Goal: Transaction & Acquisition: Register for event/course

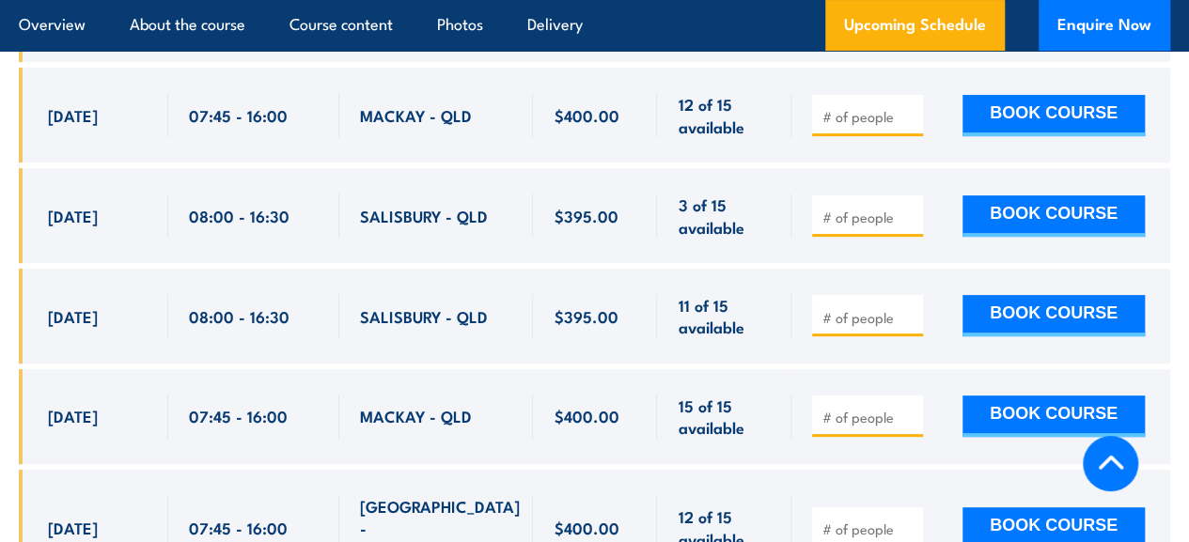
scroll to position [3753, 0]
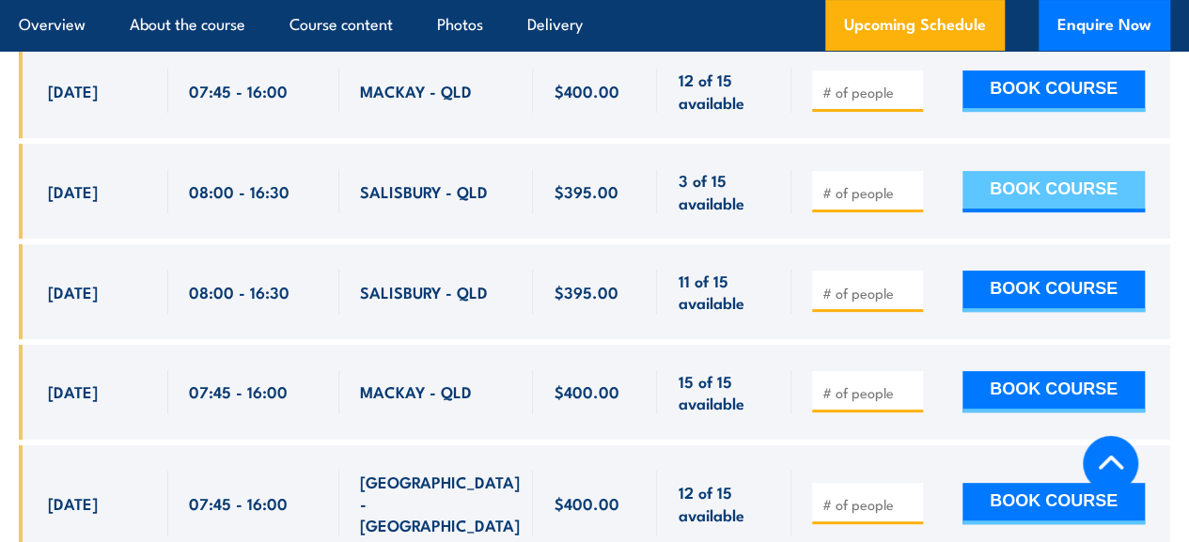
click at [1027, 212] on button "BOOK COURSE" at bounding box center [1053, 191] width 182 height 41
type input "1"
click at [1012, 200] on button "BOOK COURSE" at bounding box center [1053, 191] width 182 height 41
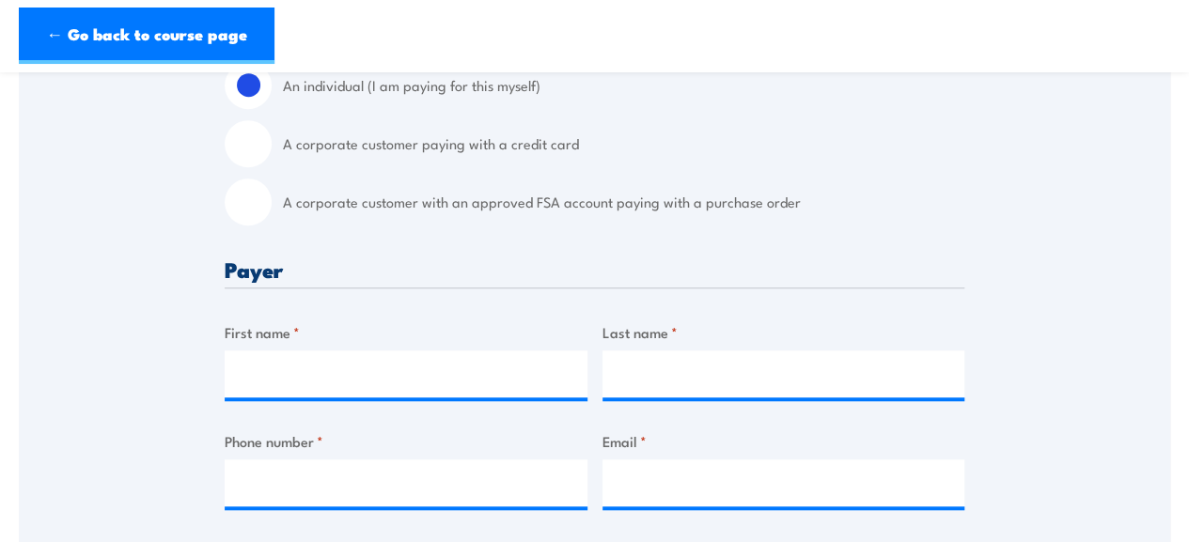
scroll to position [540, 0]
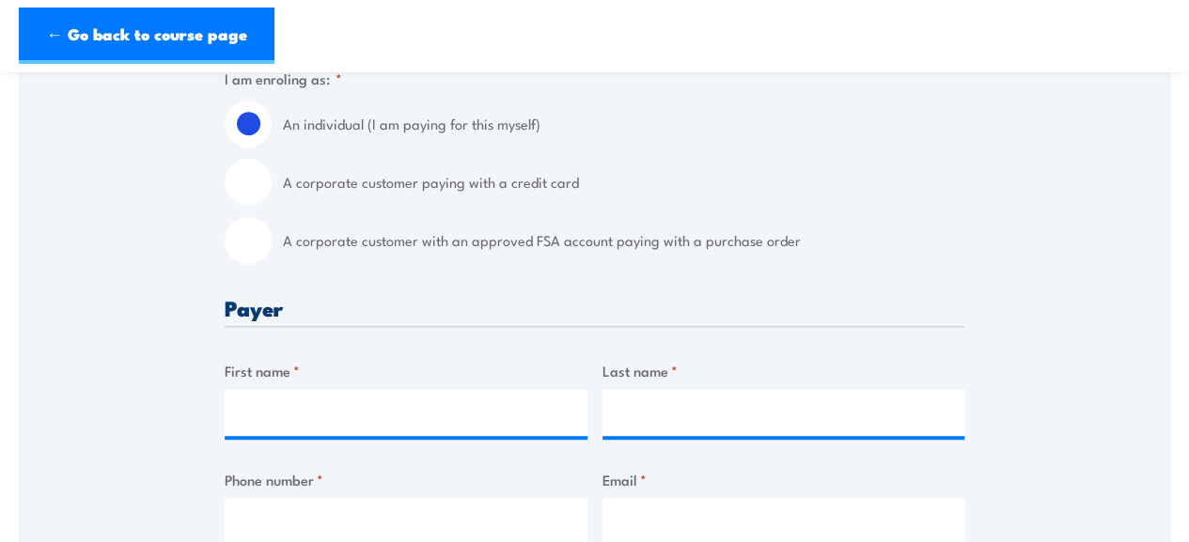
click at [253, 217] on input "A corporate customer with an approved FSA account paying with a purchase order" at bounding box center [248, 240] width 47 height 47
radio input "true"
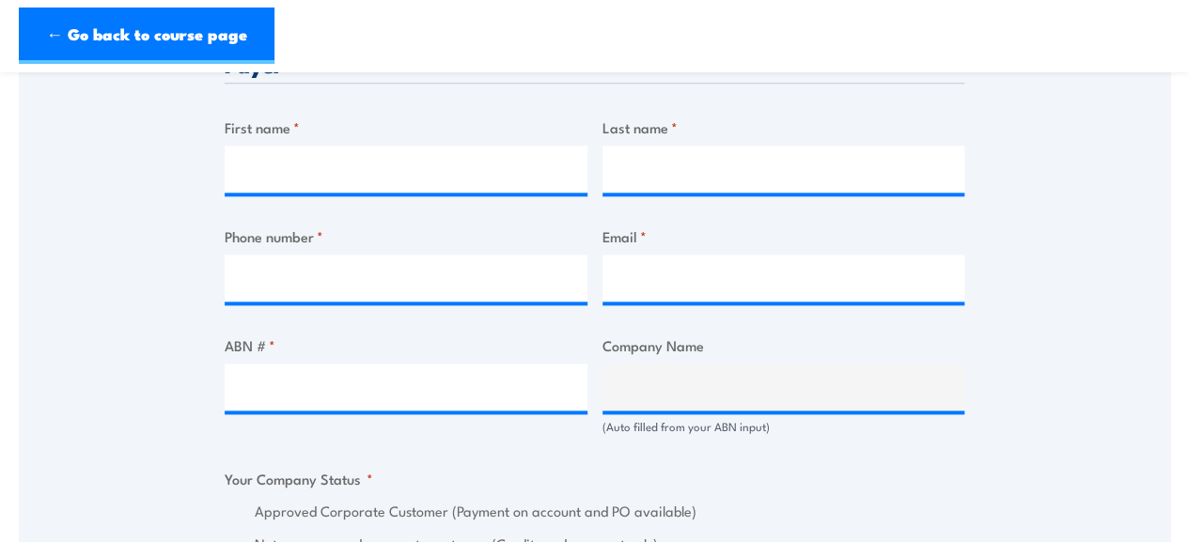
scroll to position [1000, 0]
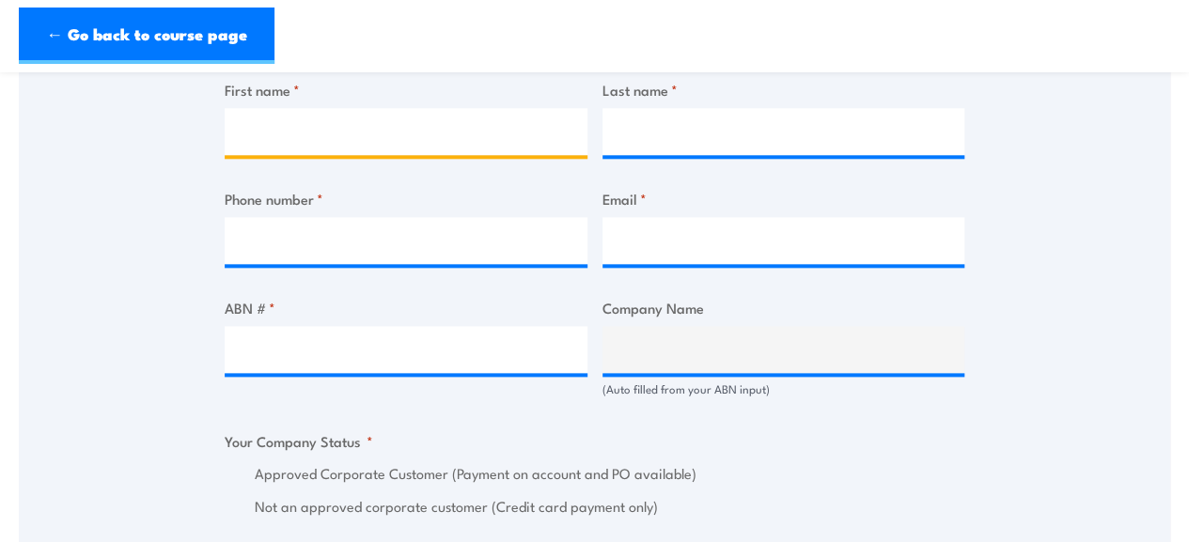
click at [355, 108] on input "First name *" at bounding box center [406, 131] width 363 height 47
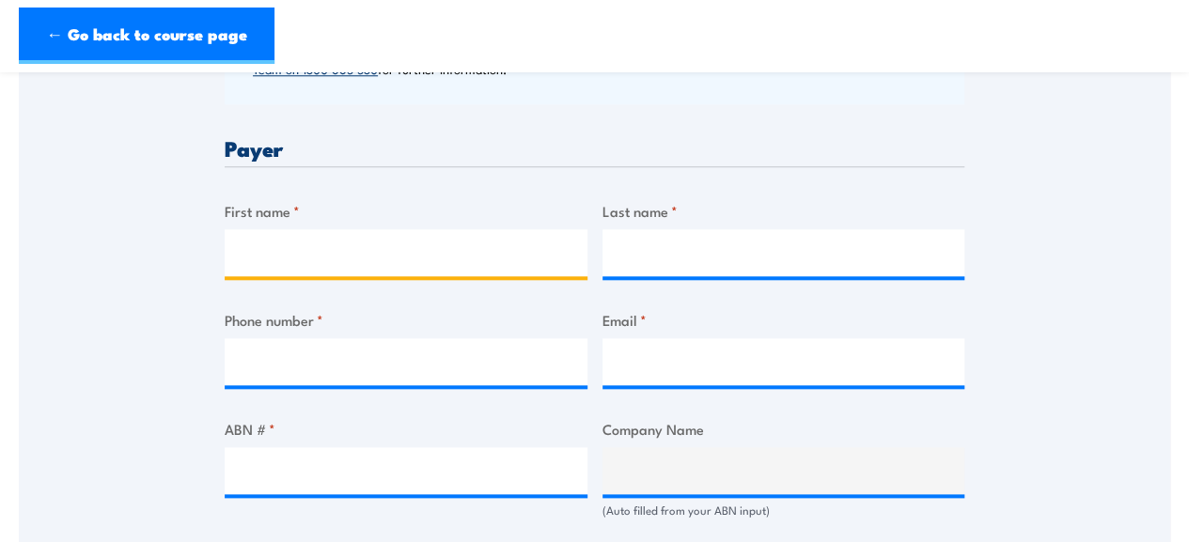
scroll to position [883, 0]
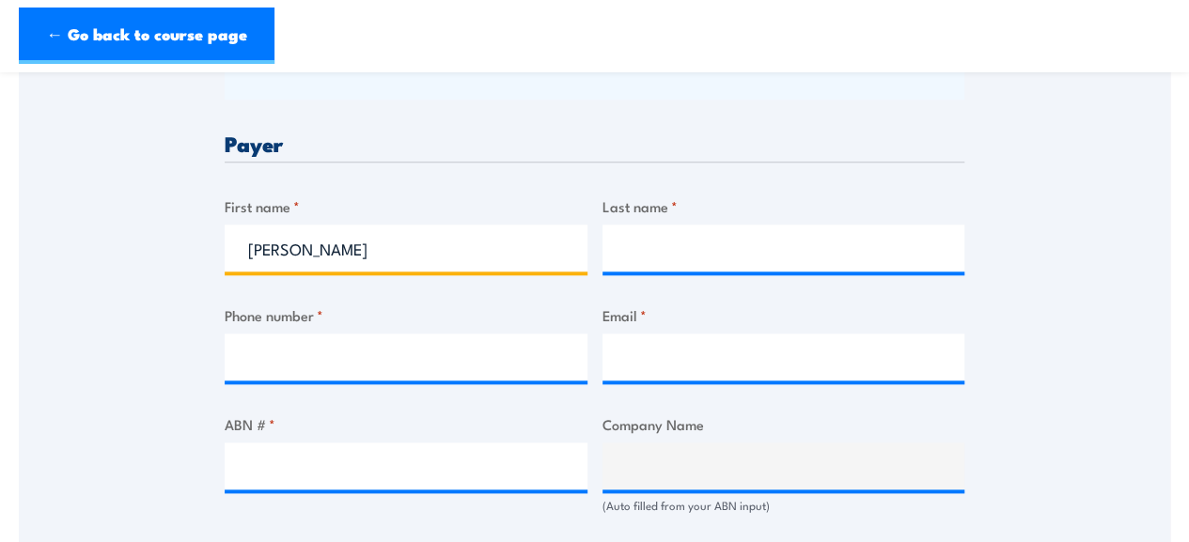
type input "[PERSON_NAME]"
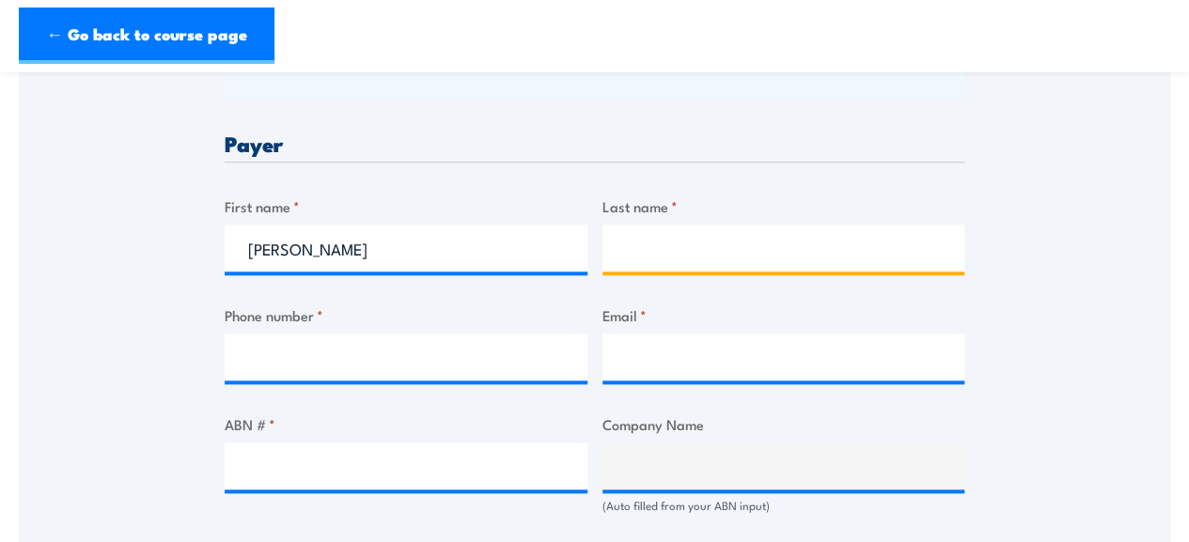
click at [708, 236] on input "Last name *" at bounding box center [783, 248] width 363 height 47
type input "Poumako"
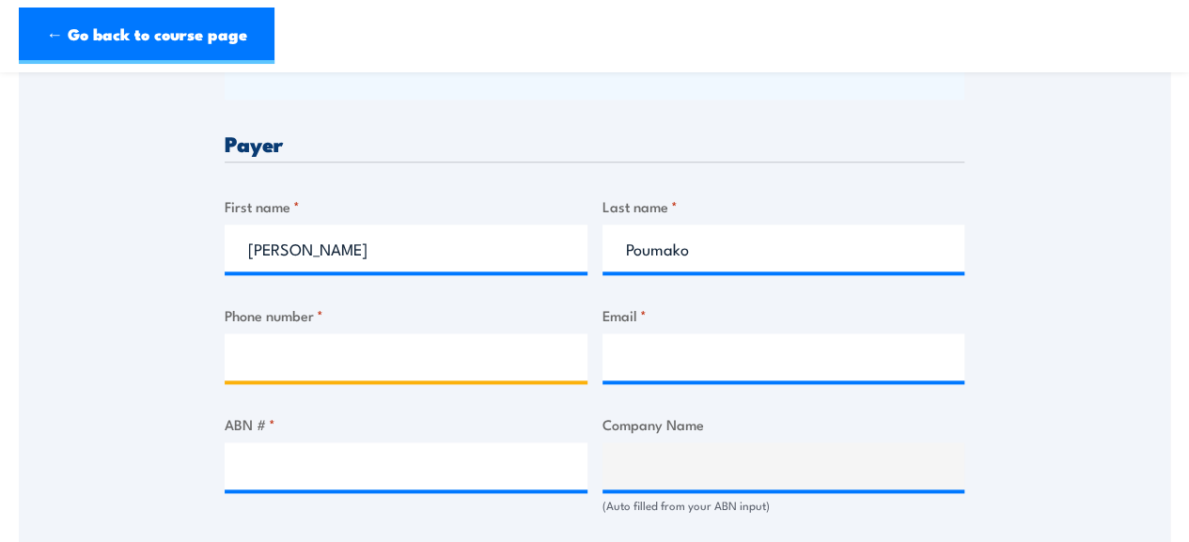
click at [458, 334] on input "Phone number *" at bounding box center [406, 357] width 363 height 47
type input "0435803062"
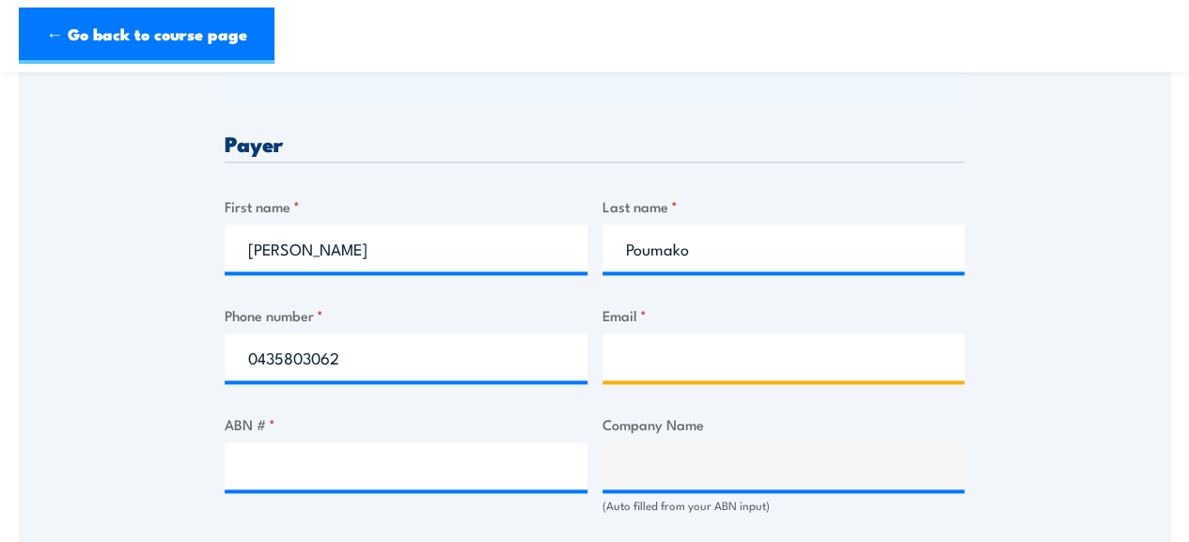
type input "morganpoumako@gmail.com"
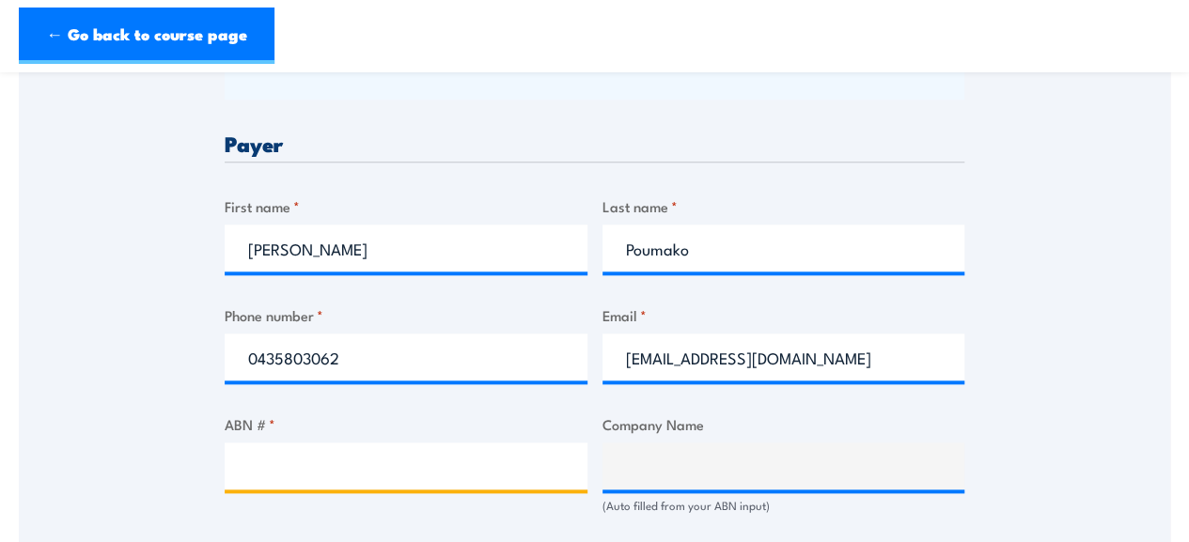
click at [431, 443] on input "ABN # *" at bounding box center [406, 466] width 363 height 47
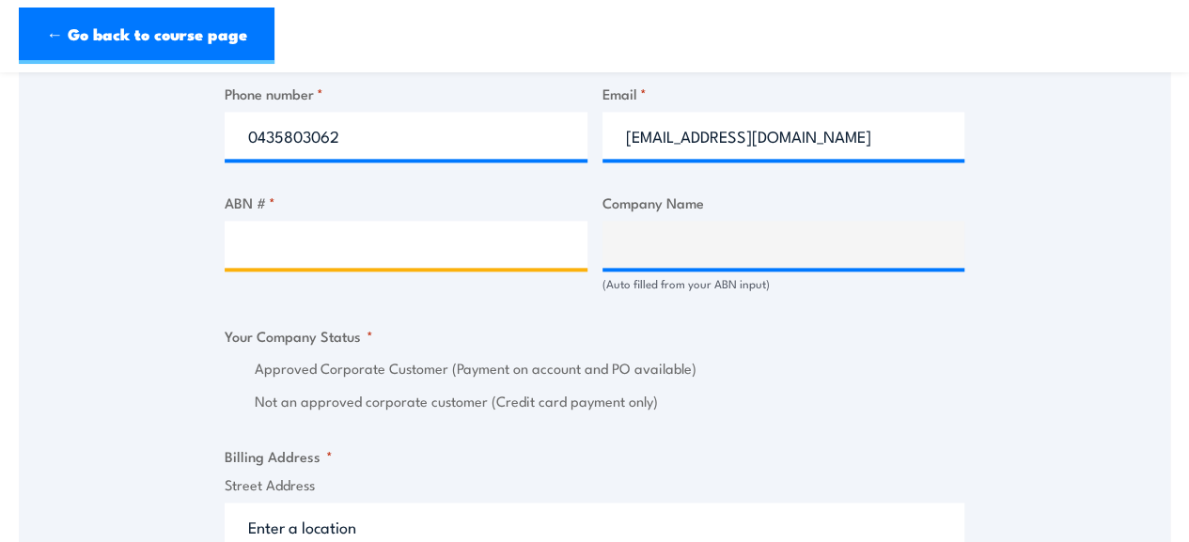
scroll to position [1072, 0]
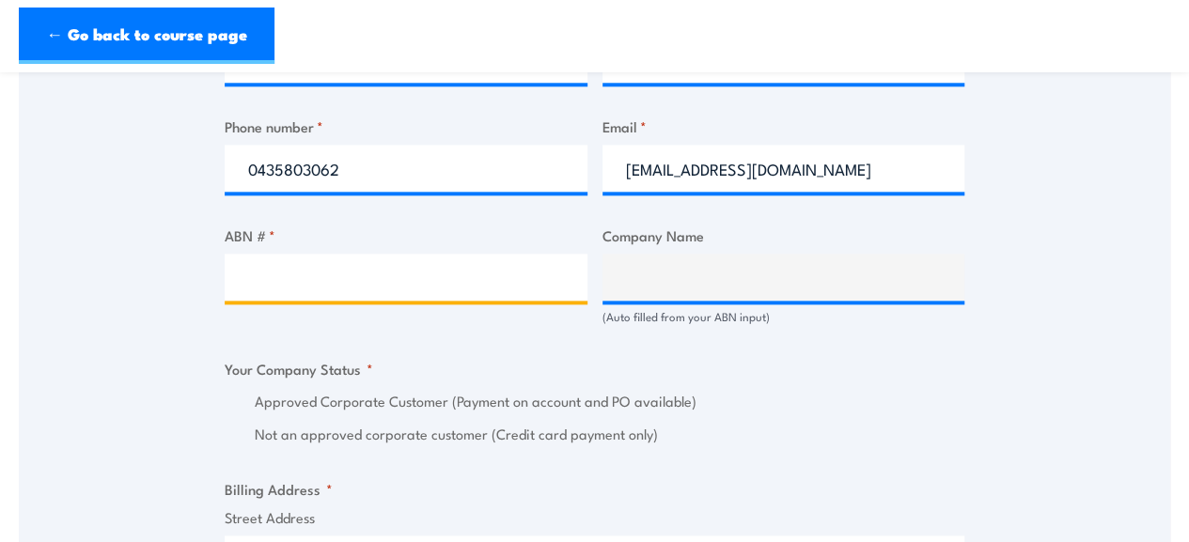
paste input "33 069 720 243"
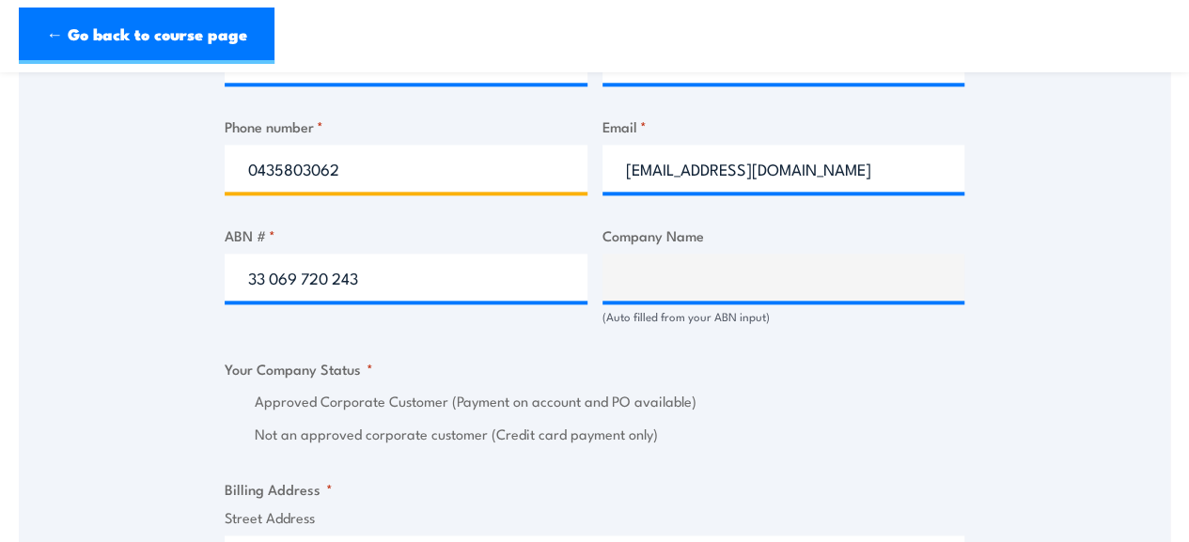
click at [404, 157] on input "0435803062" at bounding box center [406, 168] width 363 height 47
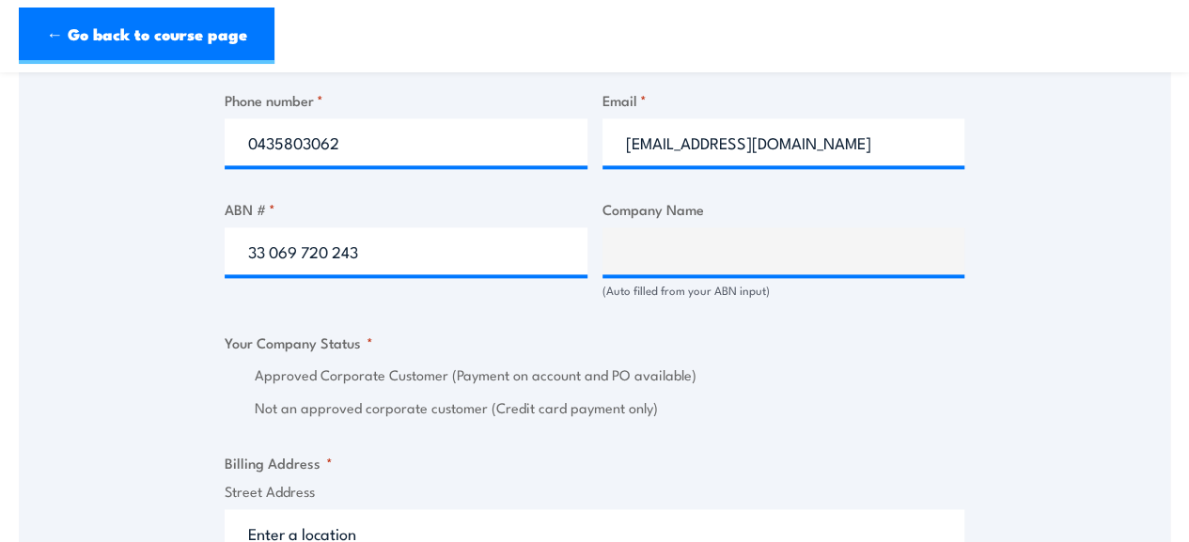
scroll to position [1094, 0]
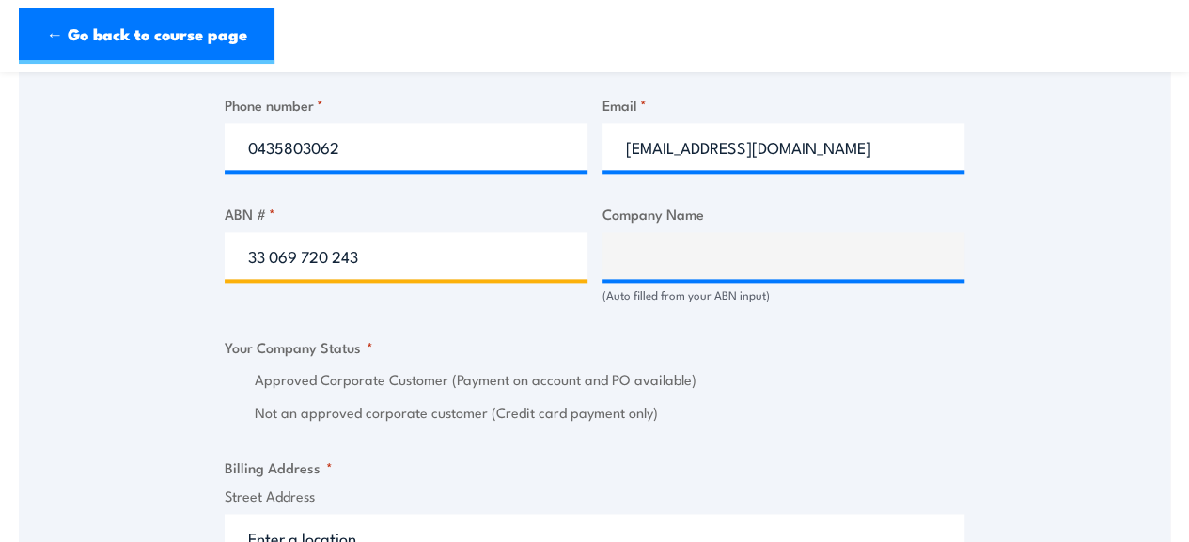
click at [494, 232] on input "33 069 720 243" at bounding box center [406, 255] width 363 height 47
click at [269, 233] on input "33 069 720 243" at bounding box center [406, 255] width 363 height 47
type input "33069 720 243"
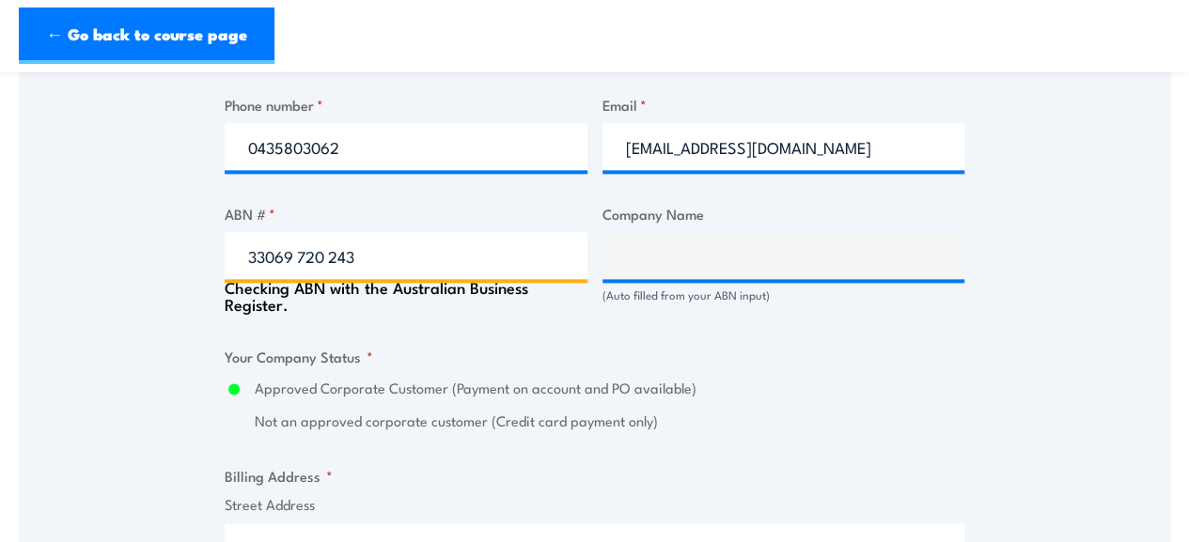
type input "JETSTAR AIRWAYS PTY LIMITED"
radio input "true"
click at [303, 233] on input "33069 720 243" at bounding box center [406, 255] width 363 height 47
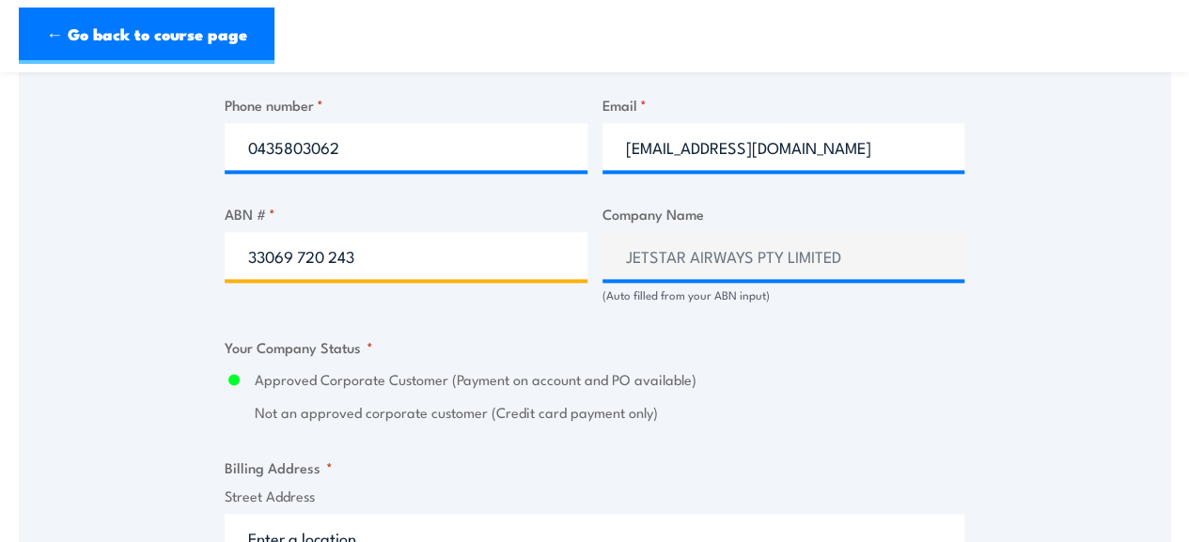
click at [300, 232] on input "33069 720 243" at bounding box center [406, 255] width 363 height 47
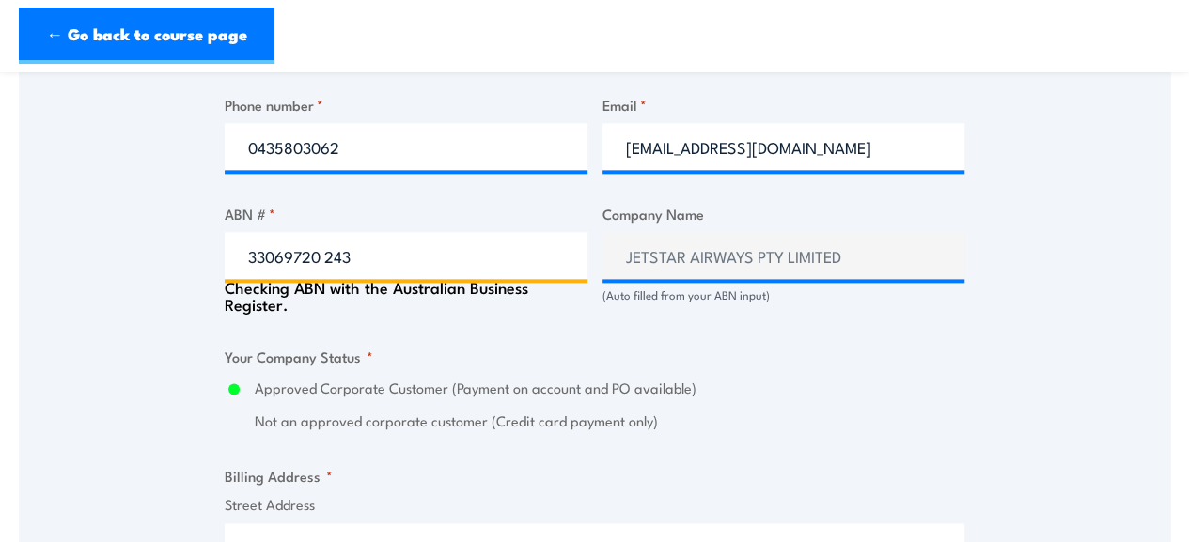
click at [326, 233] on input "33069720 243" at bounding box center [406, 255] width 363 height 47
type input "33069720243"
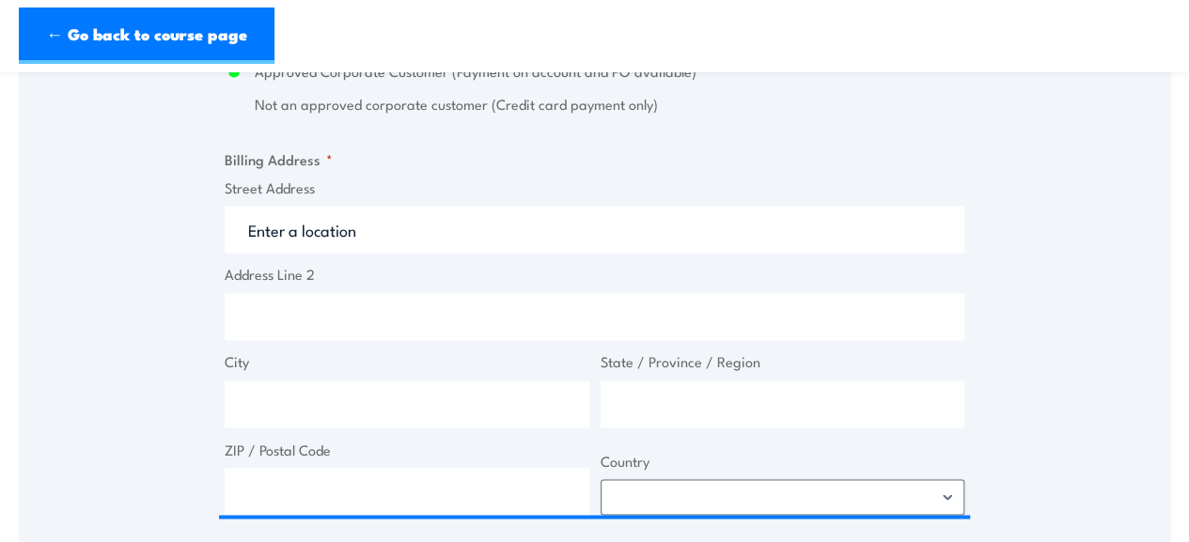
scroll to position [1396, 0]
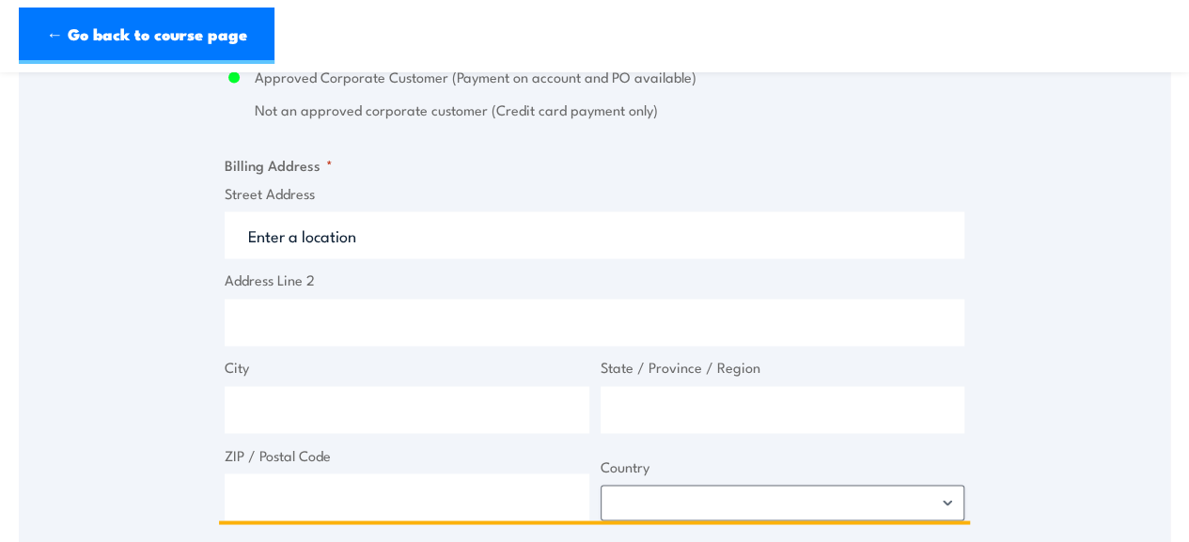
click at [423, 219] on input "Street Address" at bounding box center [594, 234] width 739 height 47
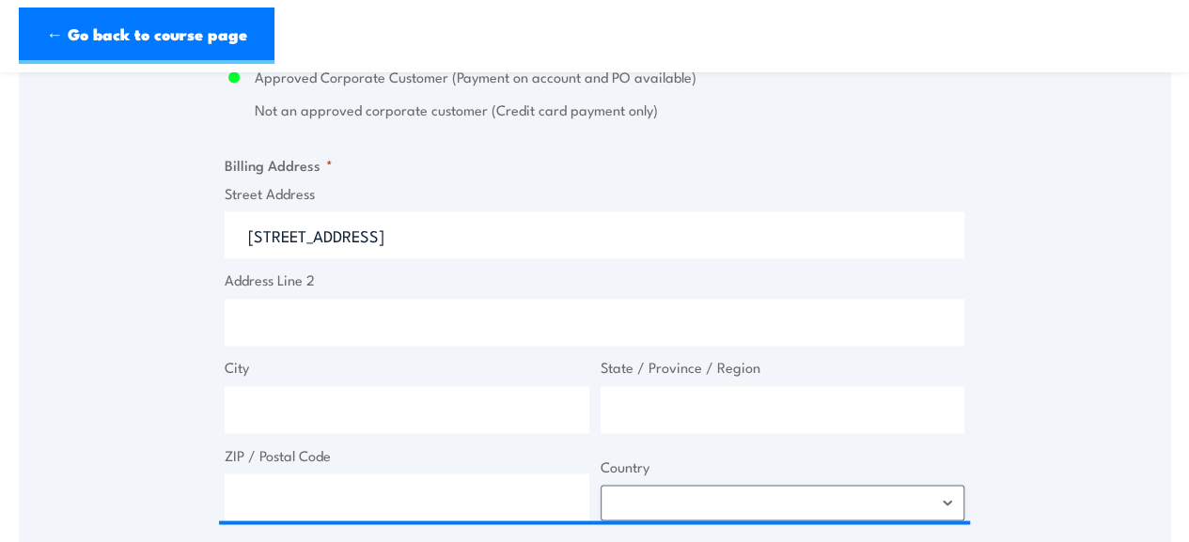
type input "83 Operations Road, Melbourne Airport VIC, Australia"
type input "[STREET_ADDRESS]"
type input "[GEOGRAPHIC_DATA]"
type input "Victoria"
type input "3045"
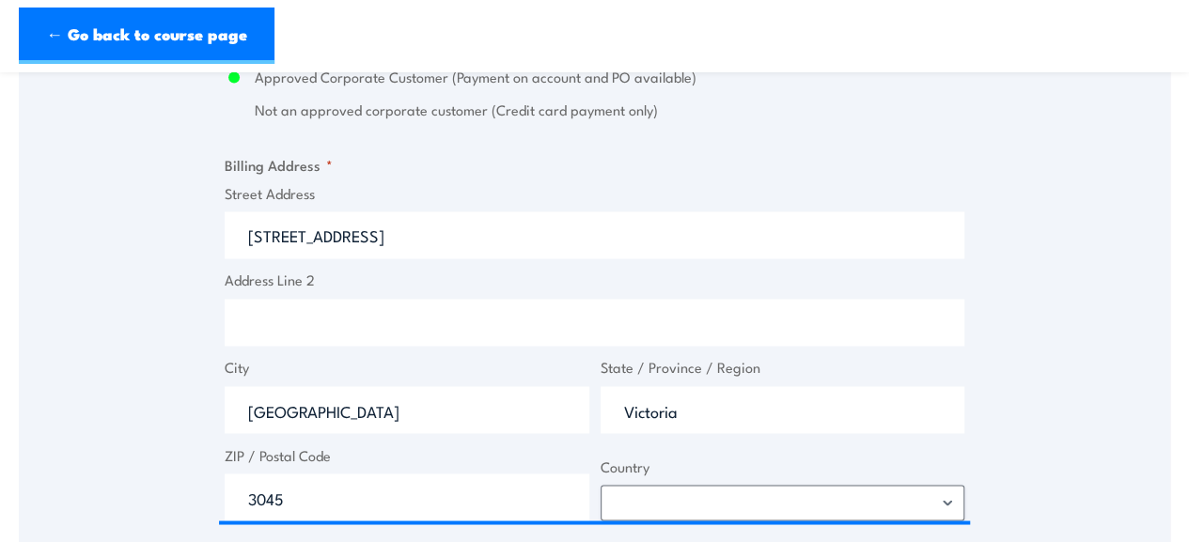
select select "[GEOGRAPHIC_DATA]"
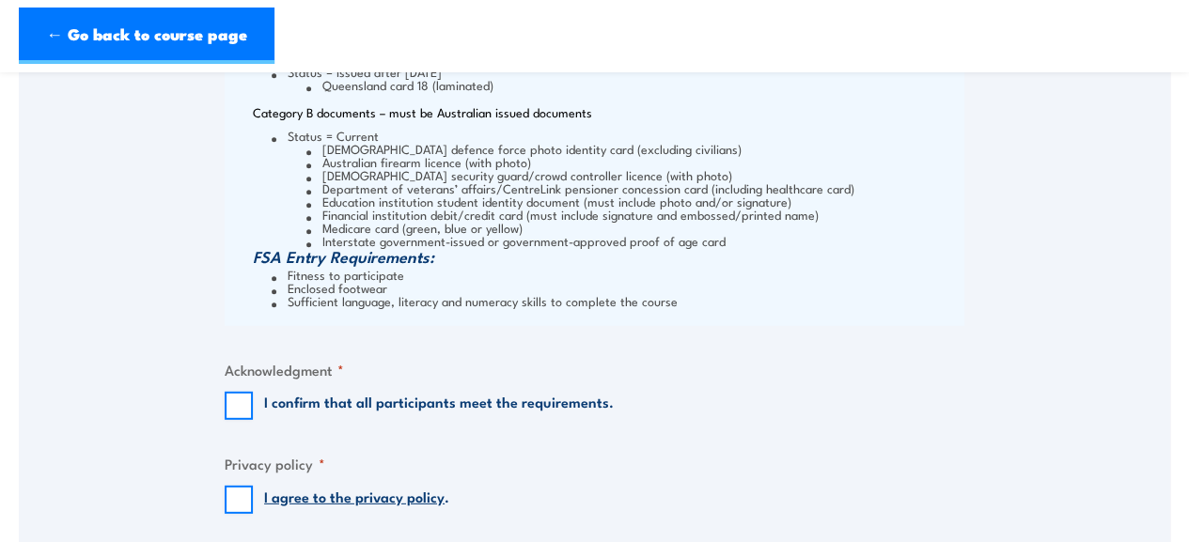
scroll to position [2475, 0]
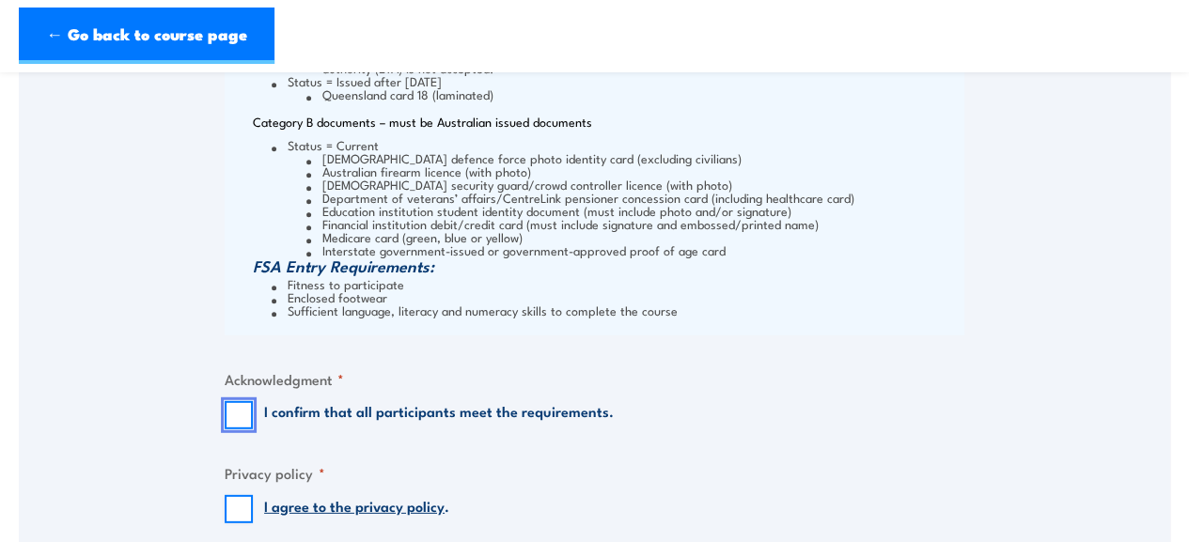
click at [234, 401] on input "I confirm that all participants meet the requirements." at bounding box center [239, 415] width 28 height 28
checkbox input "true"
click at [240, 495] on input "I agree to the privacy policy ." at bounding box center [239, 509] width 28 height 28
checkbox input "true"
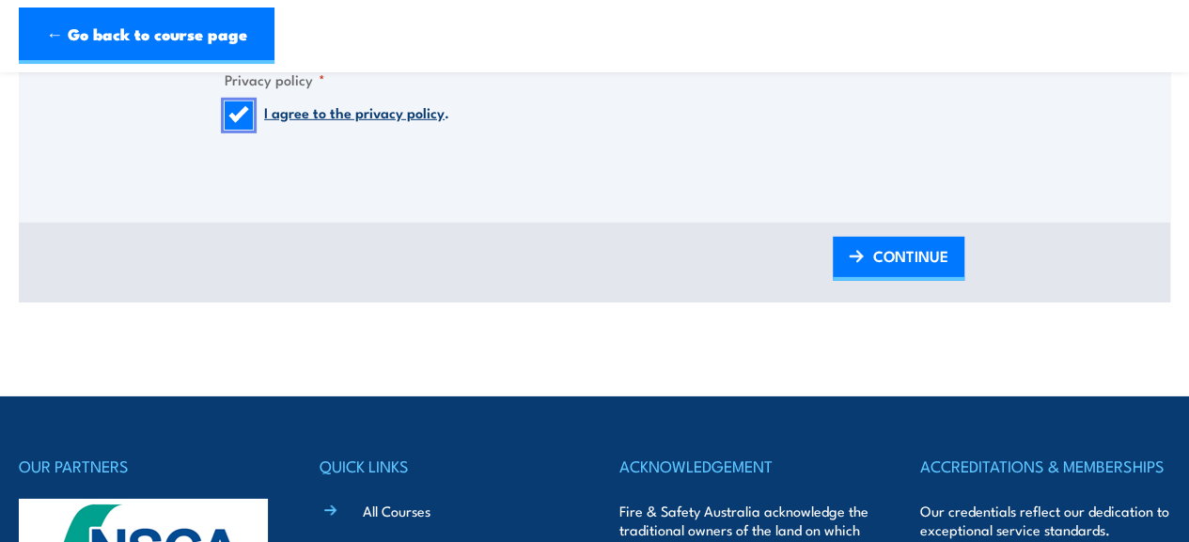
scroll to position [2873, 0]
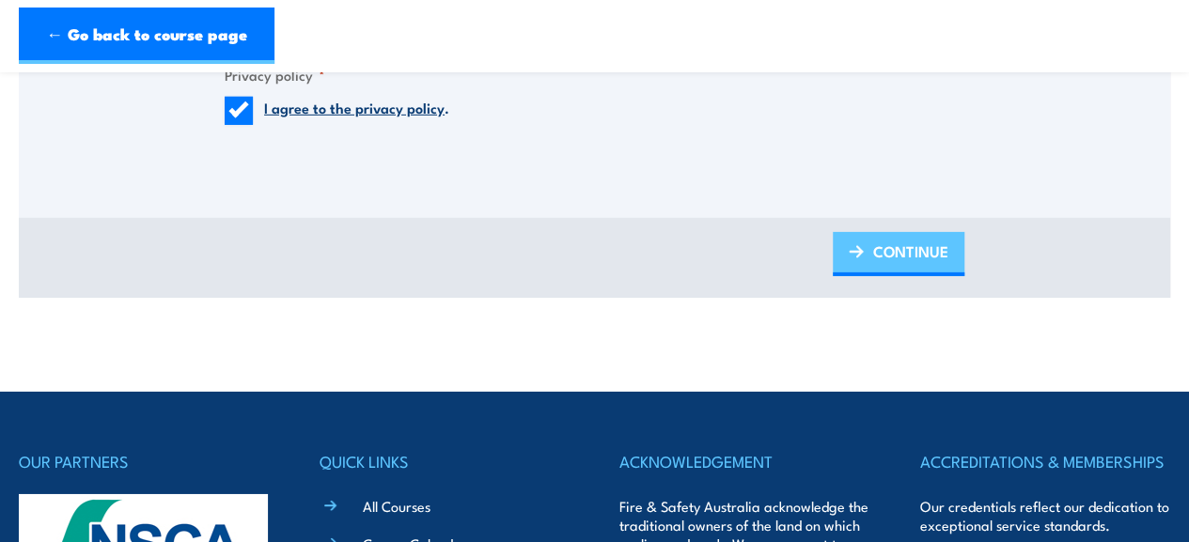
click at [892, 226] on span "CONTINUE" at bounding box center [910, 251] width 75 height 50
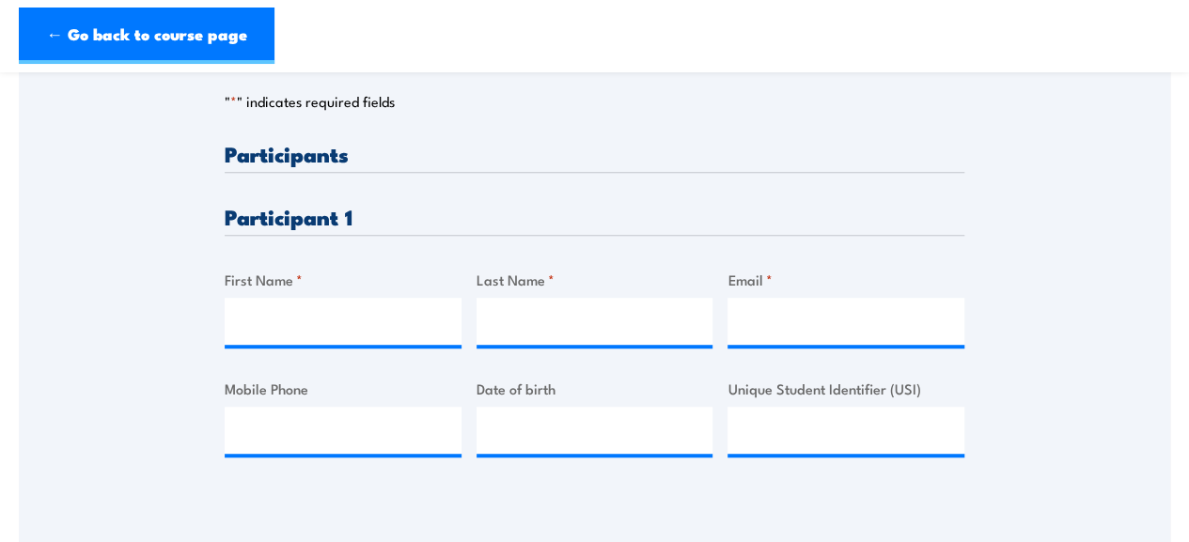
scroll to position [455, 0]
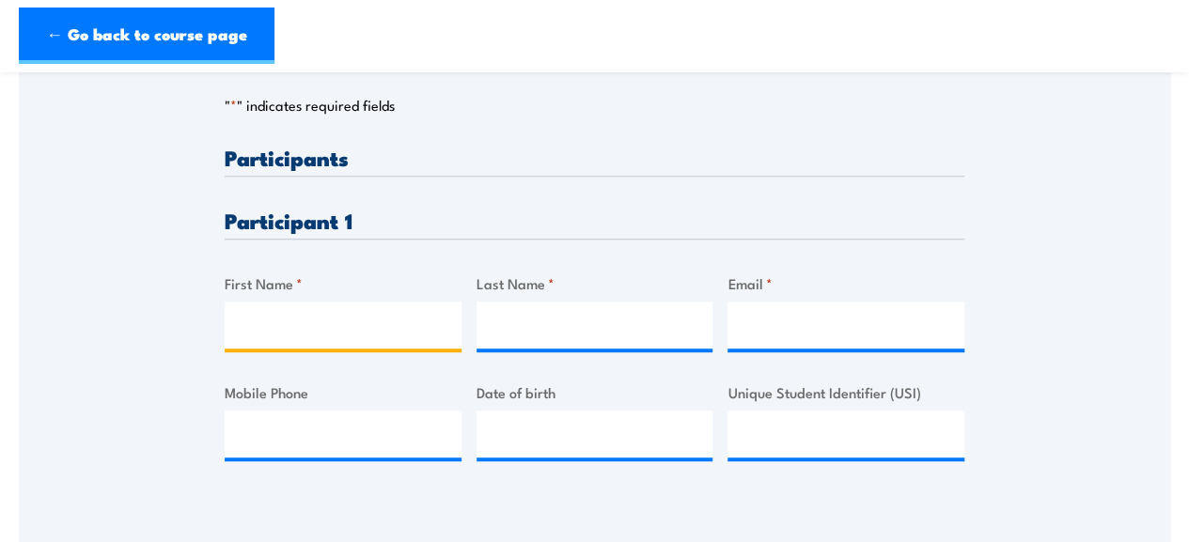
click at [335, 302] on input "First Name *" at bounding box center [343, 325] width 237 height 47
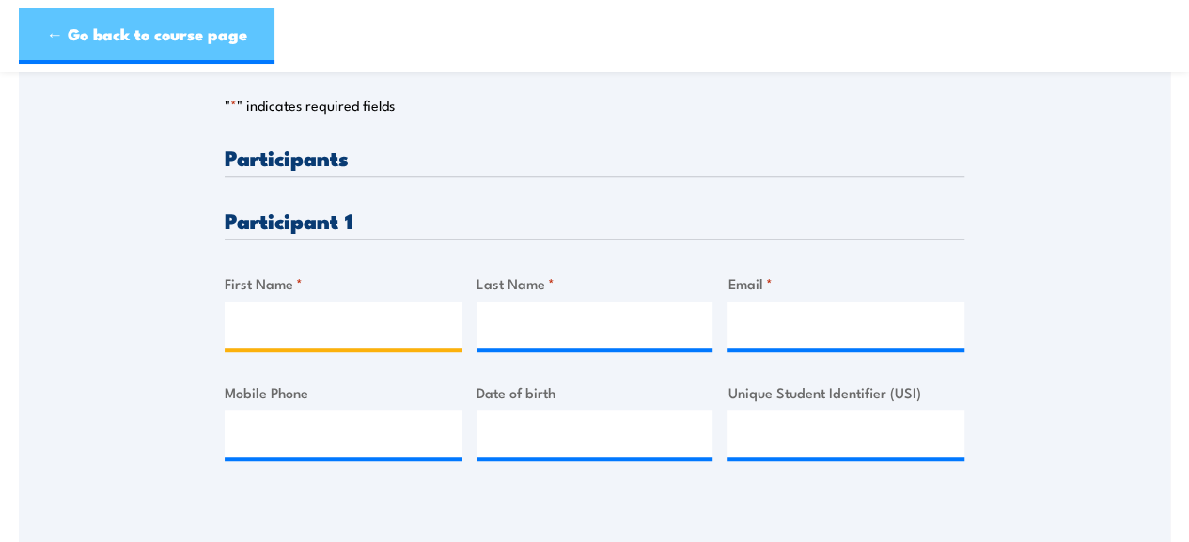
type input "l"
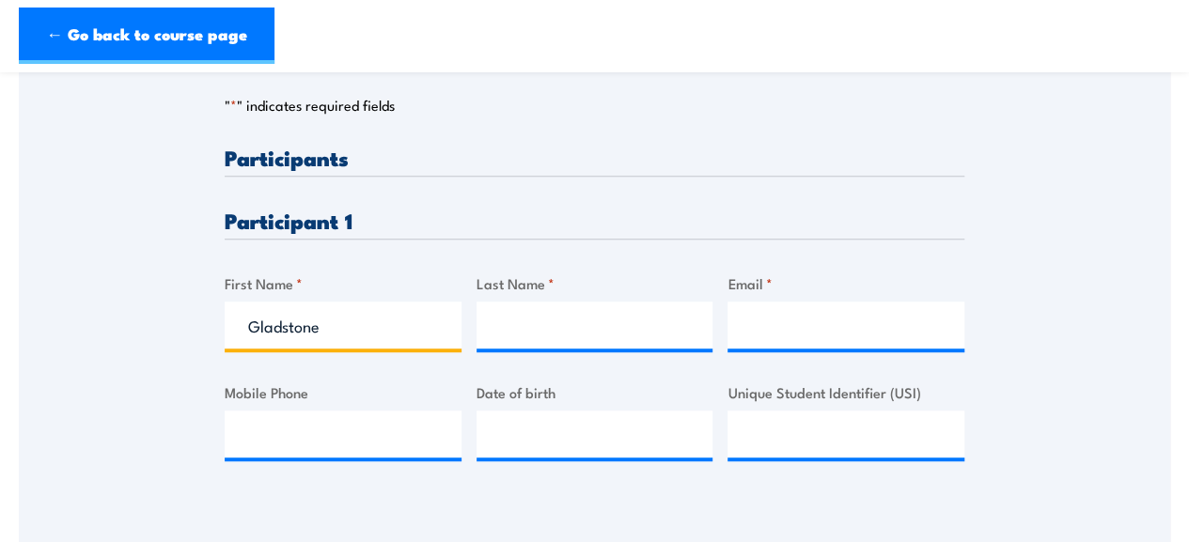
type input "Gladstone"
click at [583, 302] on input "Last Name *" at bounding box center [594, 325] width 237 height 47
type input "Mutsimba"
click at [779, 306] on input "Email *" at bounding box center [845, 325] width 237 height 47
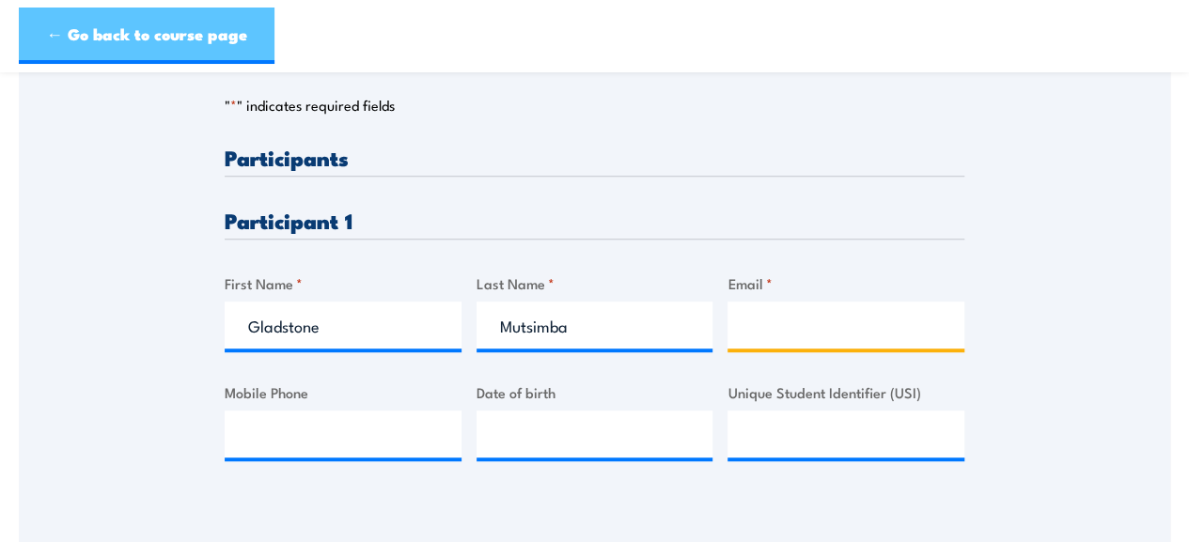
paste input "[EMAIL_ADDRESS][DOMAIN_NAME]"
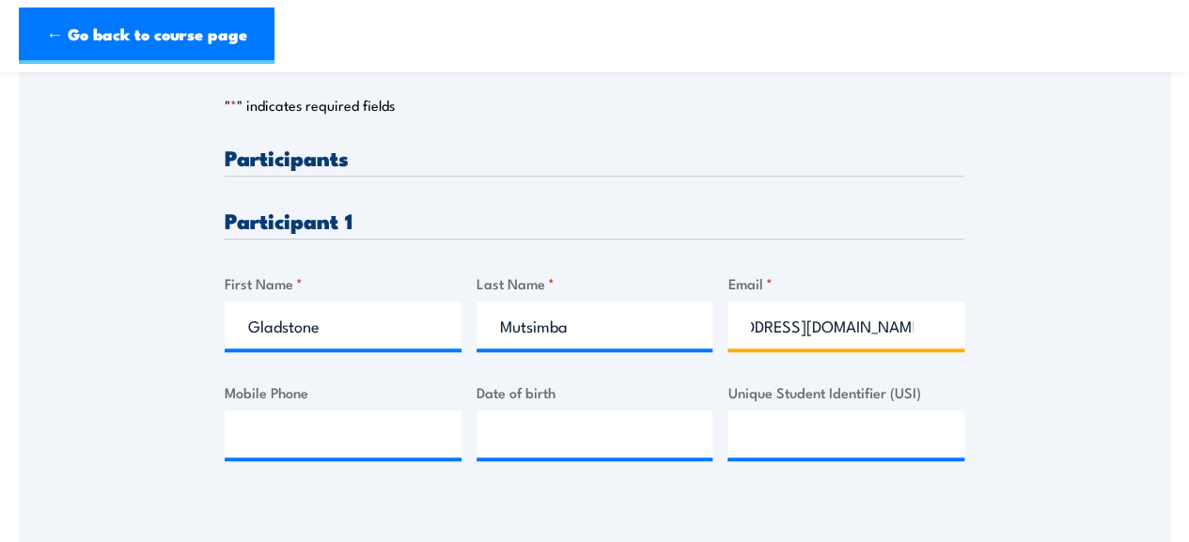
click at [750, 302] on input "[EMAIL_ADDRESS][DOMAIN_NAME]" at bounding box center [845, 325] width 237 height 47
type input "[EMAIL_ADDRESS][DOMAIN_NAME]"
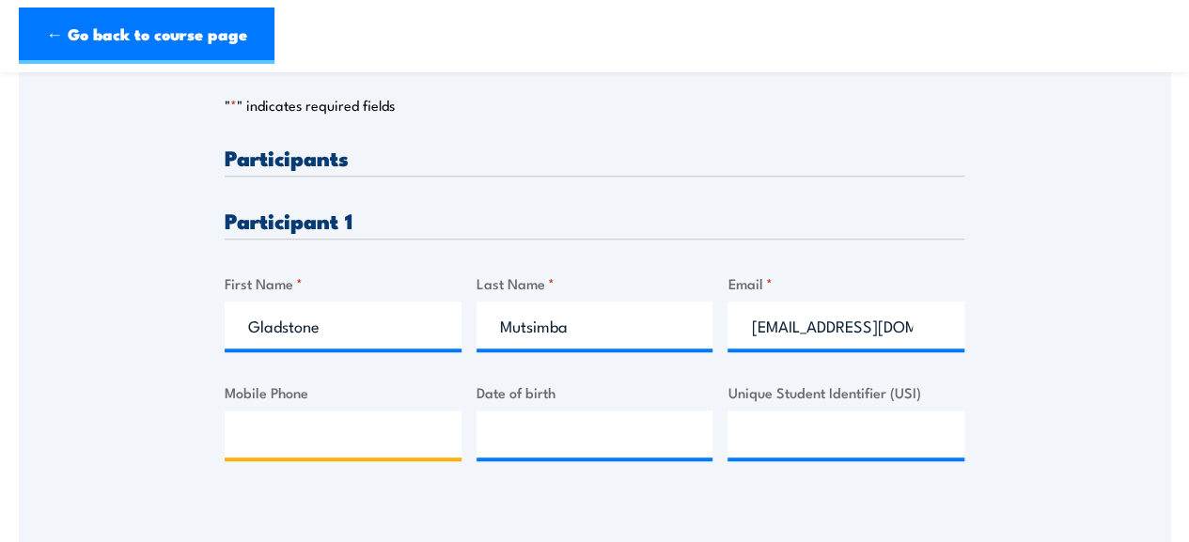
click at [356, 411] on input "Mobile Phone" at bounding box center [343, 434] width 237 height 47
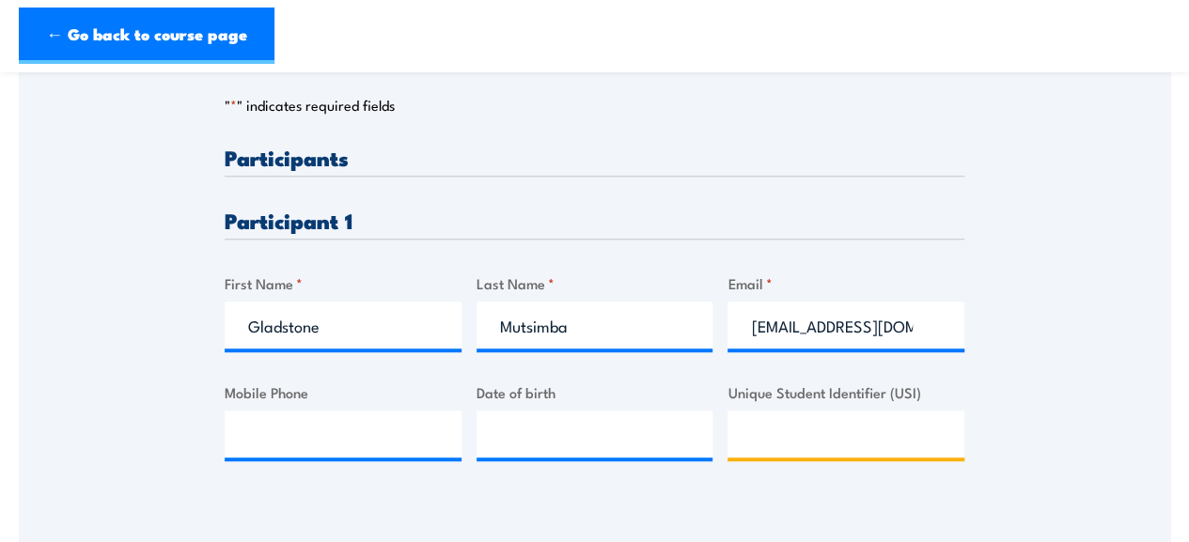
click at [798, 411] on input "Unique Student Identifier (USI)" at bounding box center [845, 434] width 237 height 47
type input "BZU74CC7LB"
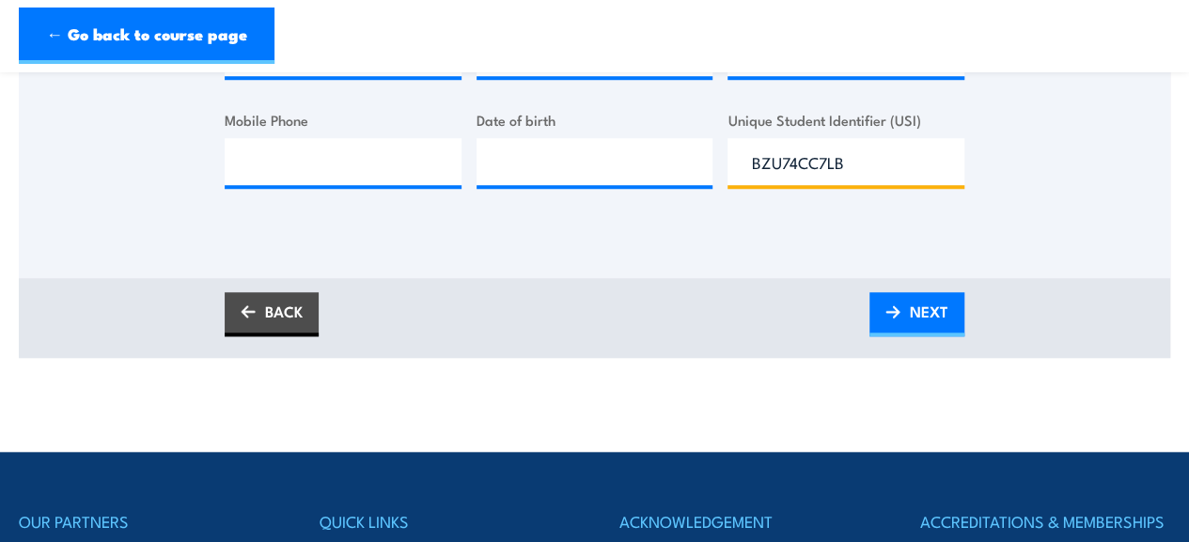
scroll to position [720, 0]
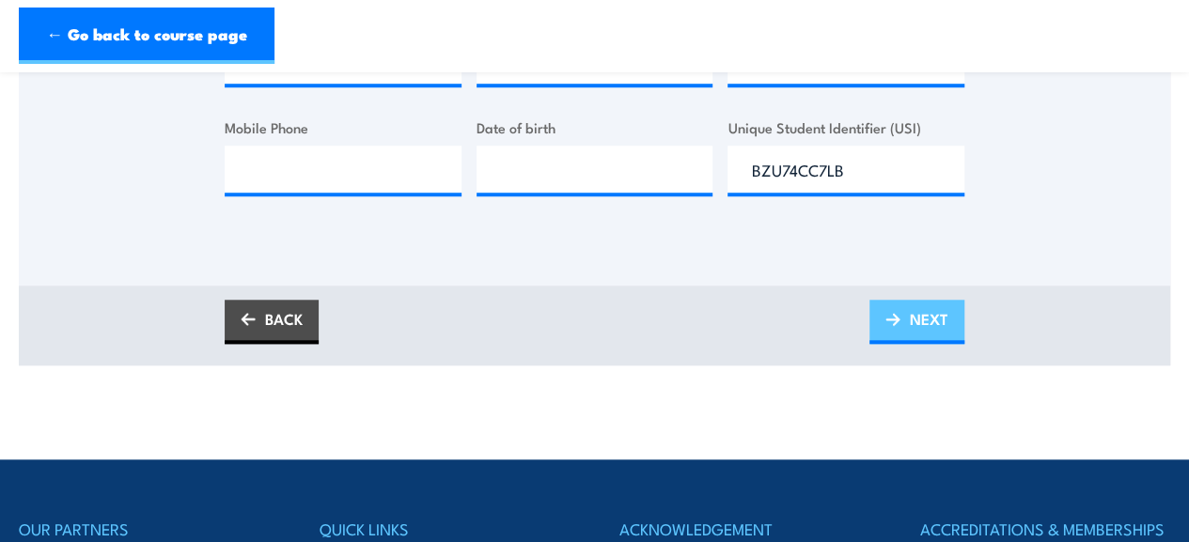
click at [891, 313] on img at bounding box center [892, 319] width 15 height 13
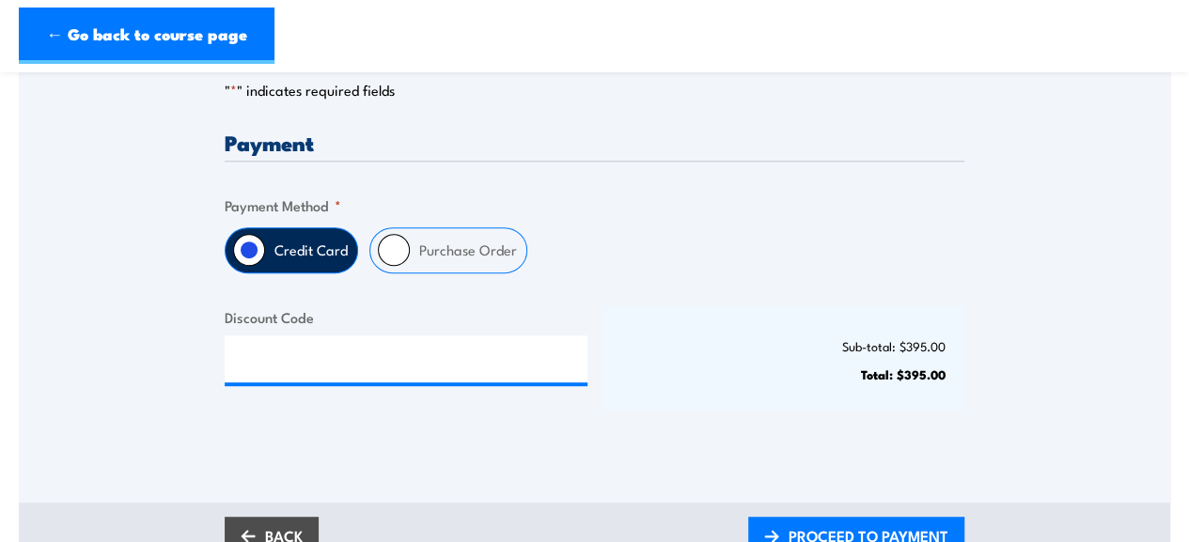
scroll to position [460, 0]
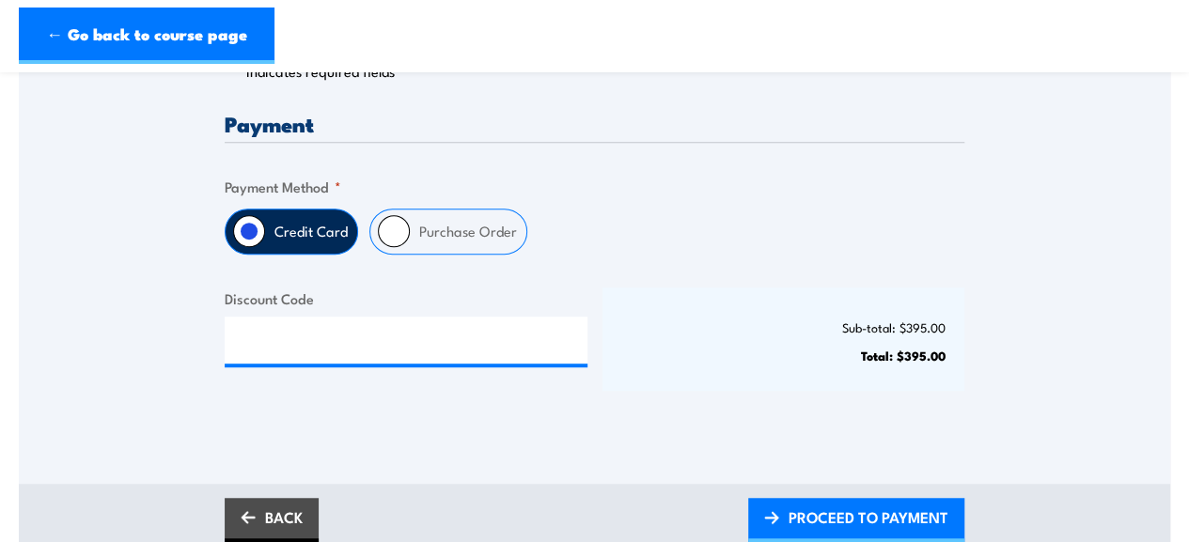
click at [391, 215] on input "Purchase Order" at bounding box center [394, 231] width 32 height 32
radio input "true"
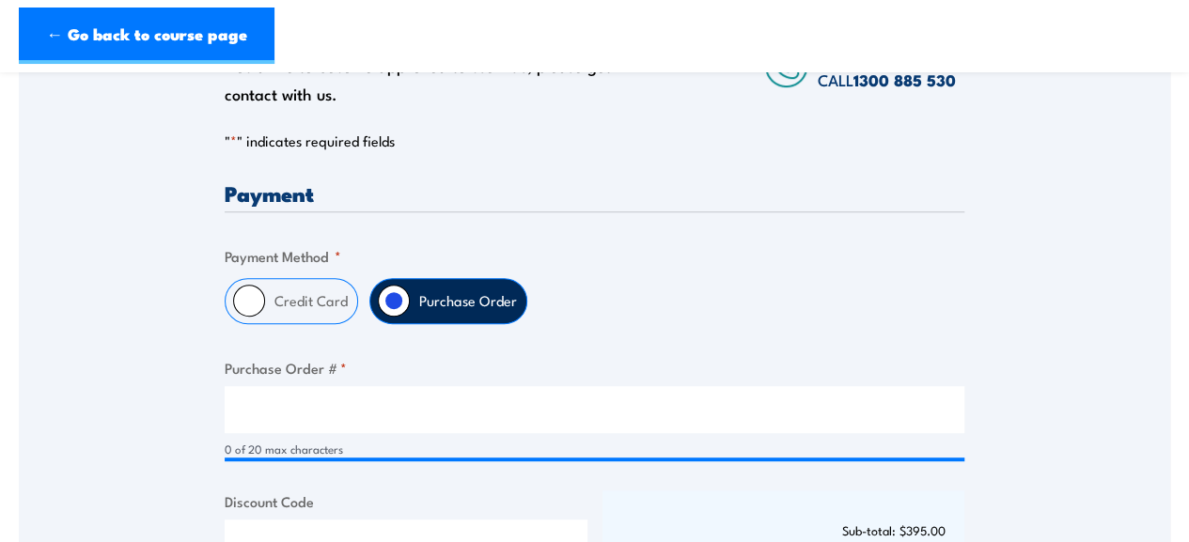
scroll to position [393, 0]
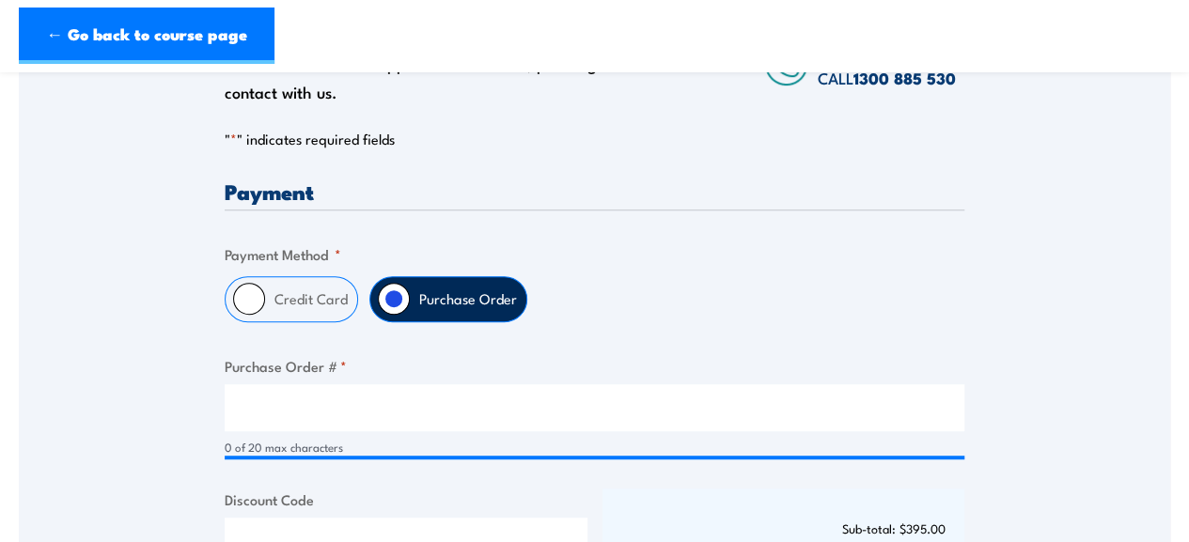
click at [262, 283] on input "Credit Card" at bounding box center [249, 299] width 32 height 32
radio input "true"
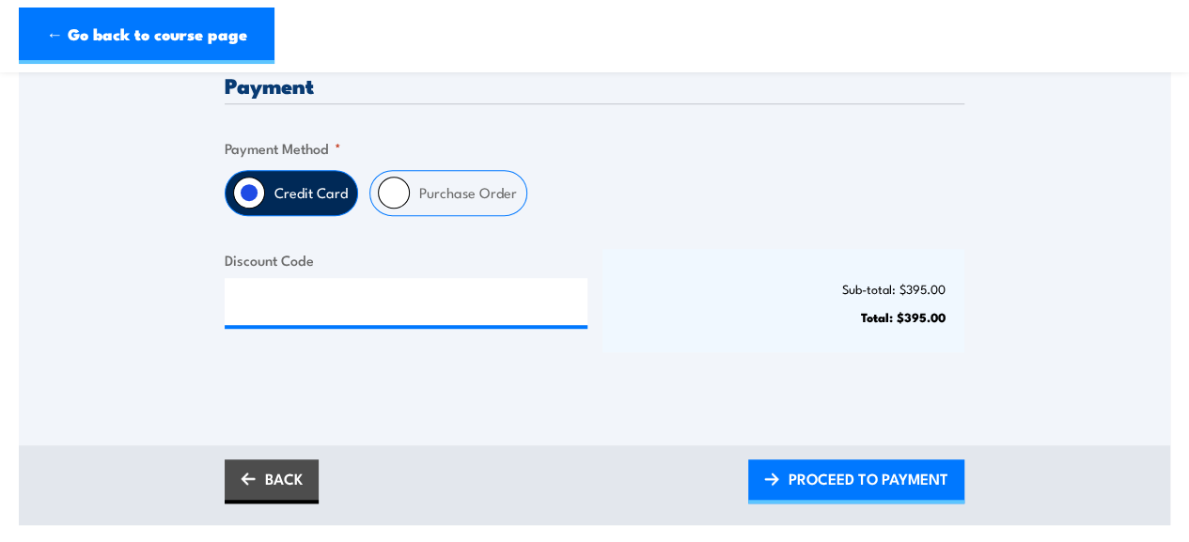
scroll to position [501, 0]
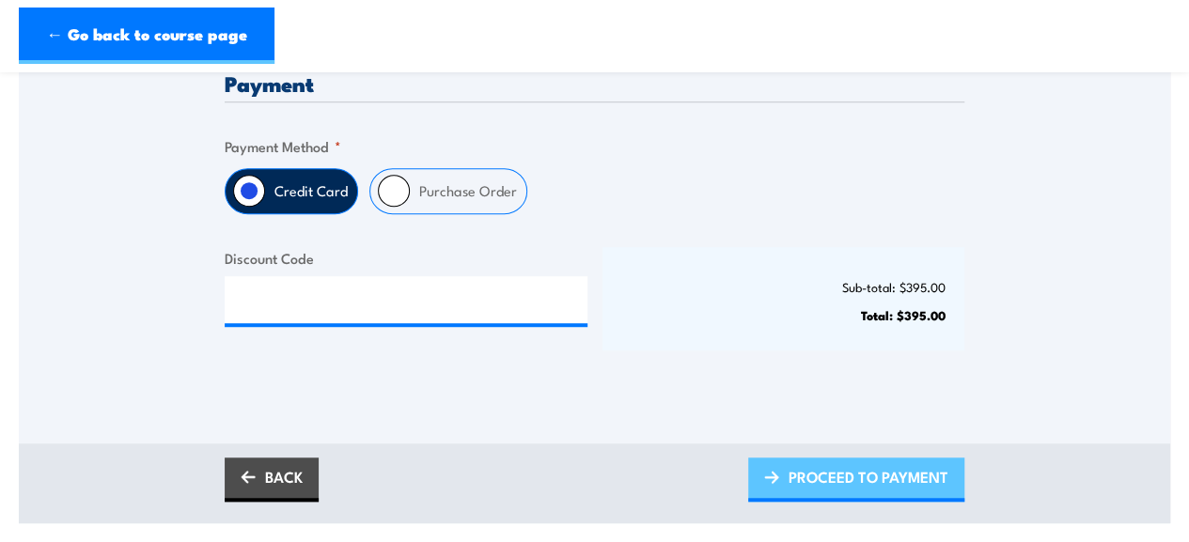
click at [799, 459] on span "PROCEED TO PAYMENT" at bounding box center [868, 477] width 160 height 50
click at [835, 458] on link "PLEASE WAIT..." at bounding box center [883, 480] width 161 height 44
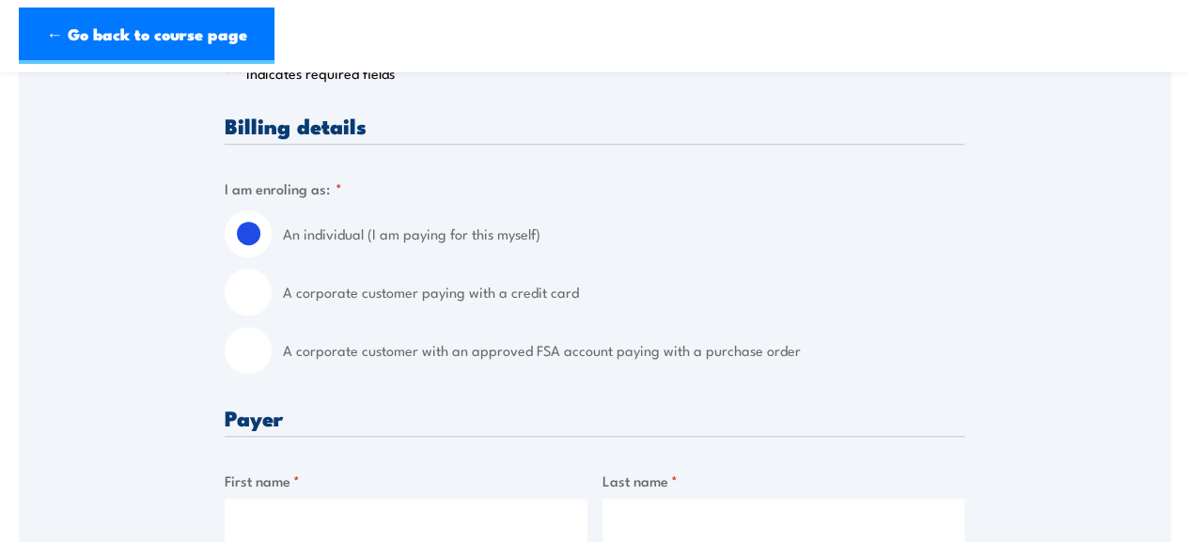
scroll to position [417, 0]
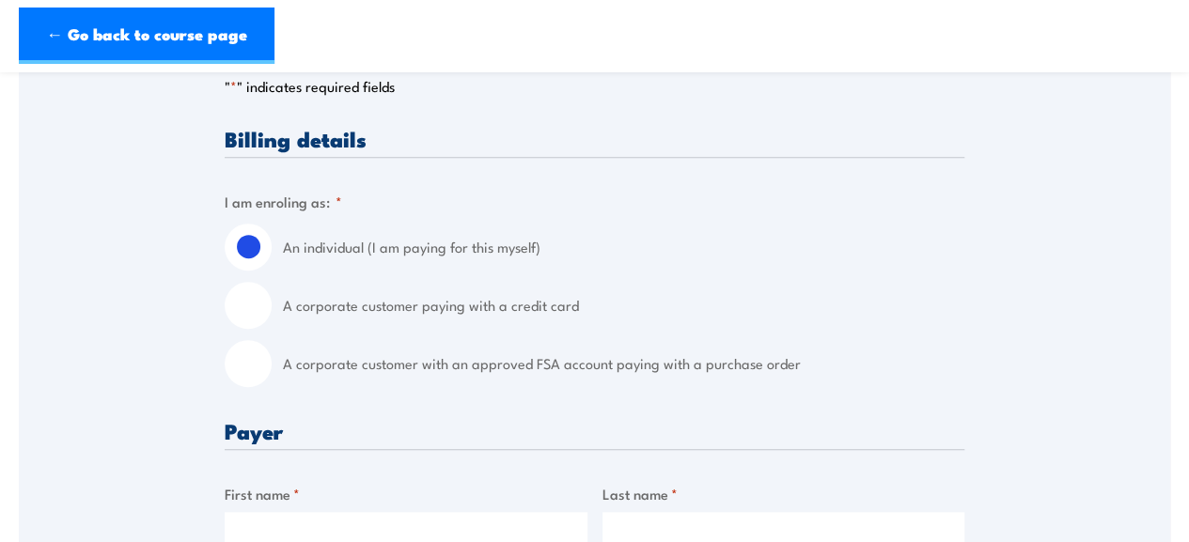
click at [242, 282] on input "A corporate customer paying with a credit card" at bounding box center [248, 305] width 47 height 47
radio input "true"
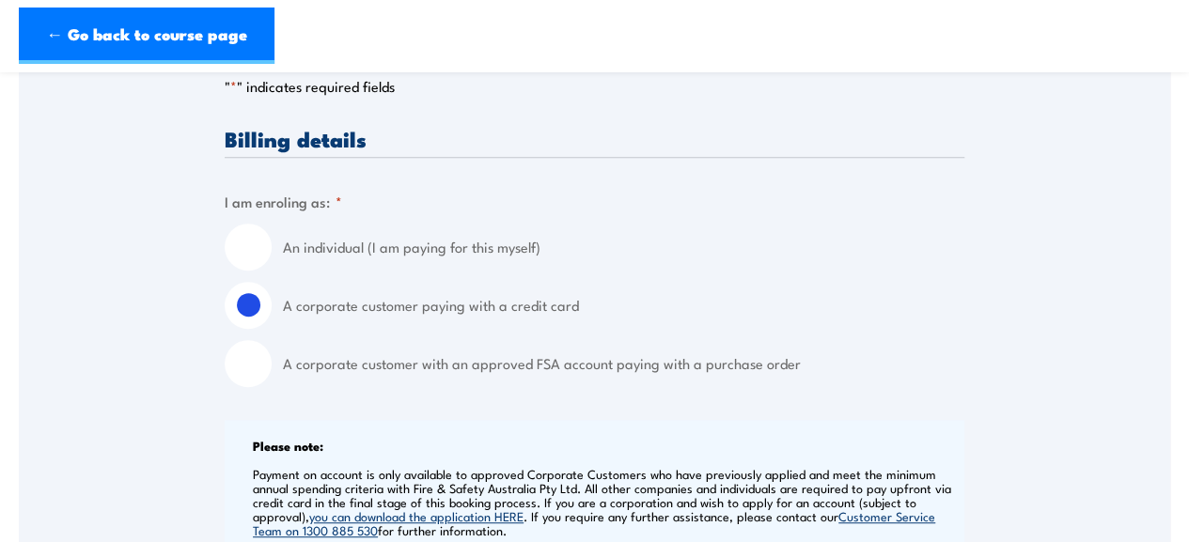
click at [238, 340] on input "A corporate customer with an approved FSA account paying with a purchase order" at bounding box center [248, 363] width 47 height 47
radio input "true"
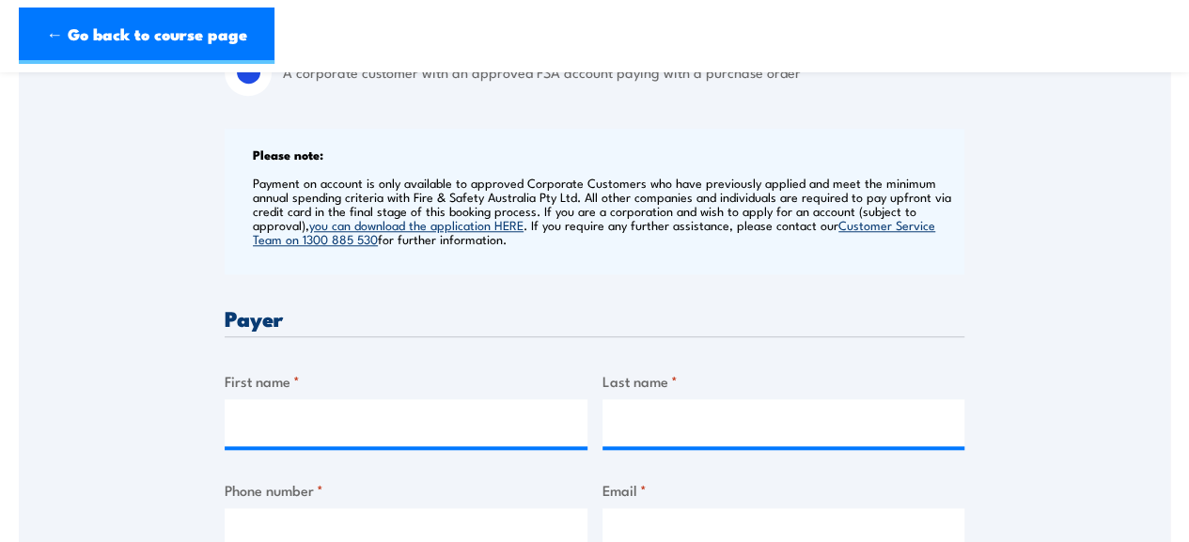
scroll to position [809, 0]
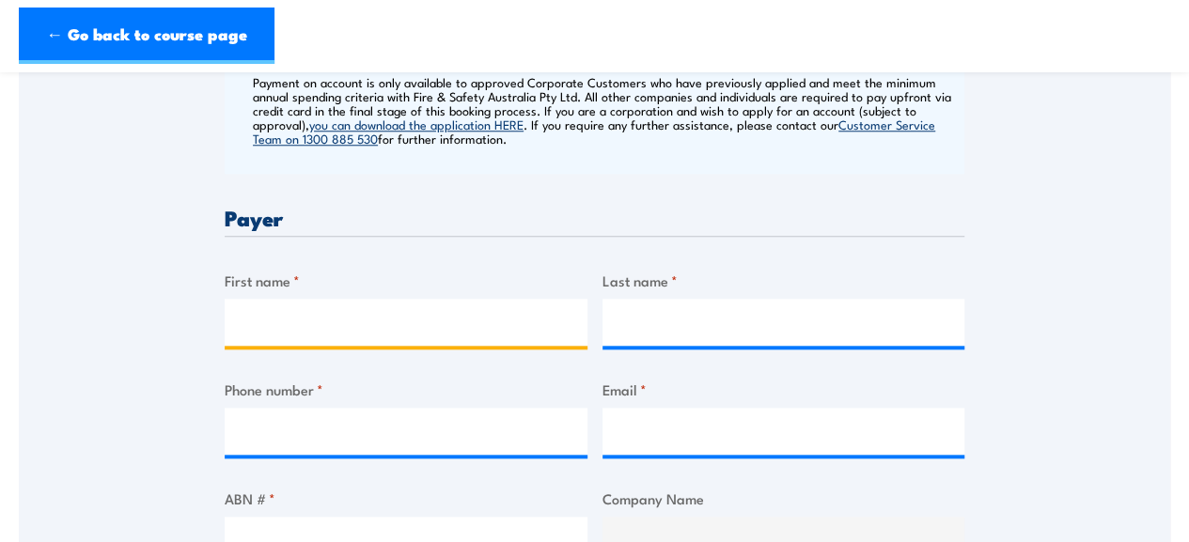
click at [419, 306] on input "First name *" at bounding box center [406, 322] width 363 height 47
type input "[PERSON_NAME]"
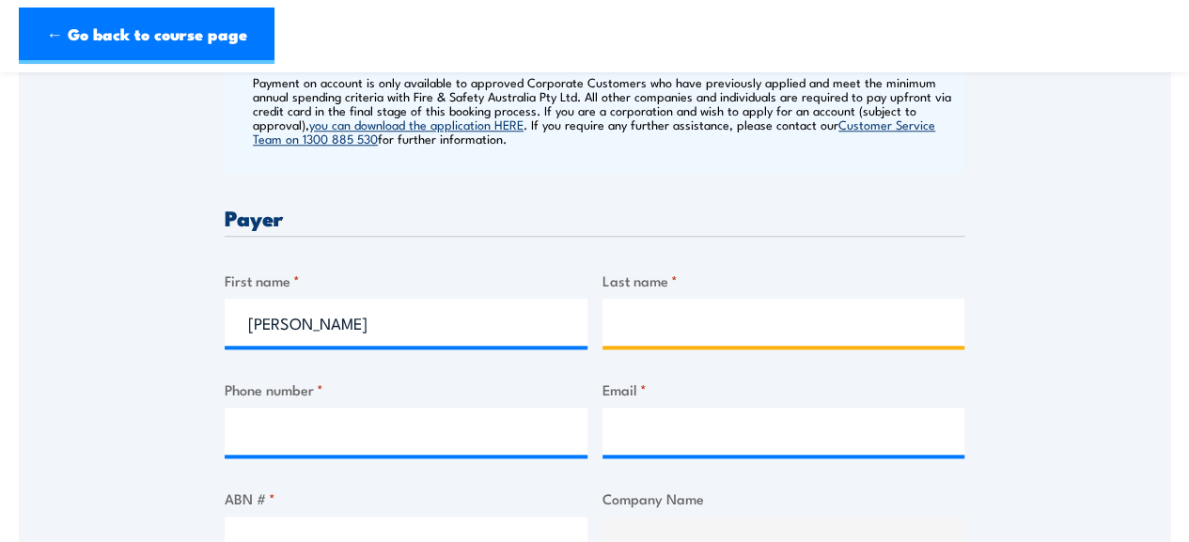
type input "Poumako"
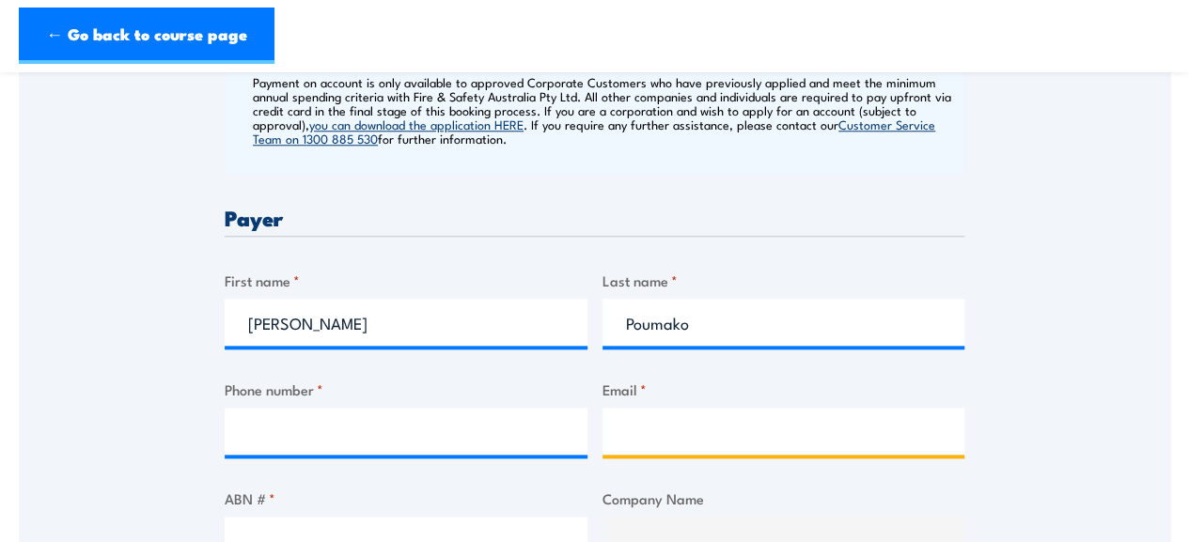
type input "[PERSON_NAME][EMAIL_ADDRESS][DOMAIN_NAME]"
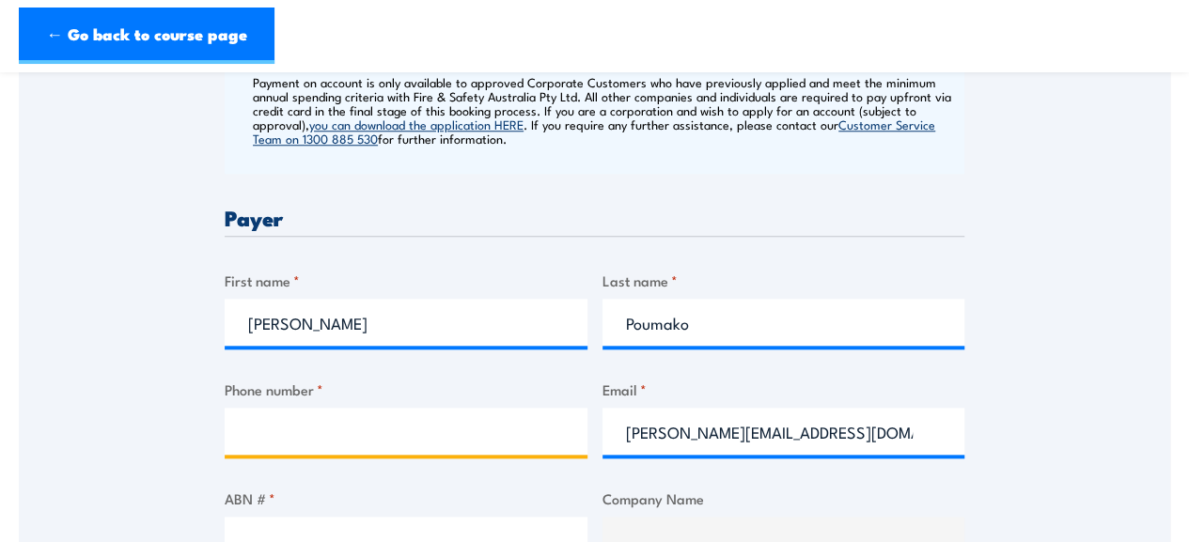
click at [417, 408] on input "Phone number *" at bounding box center [406, 431] width 363 height 47
type input "0435803062"
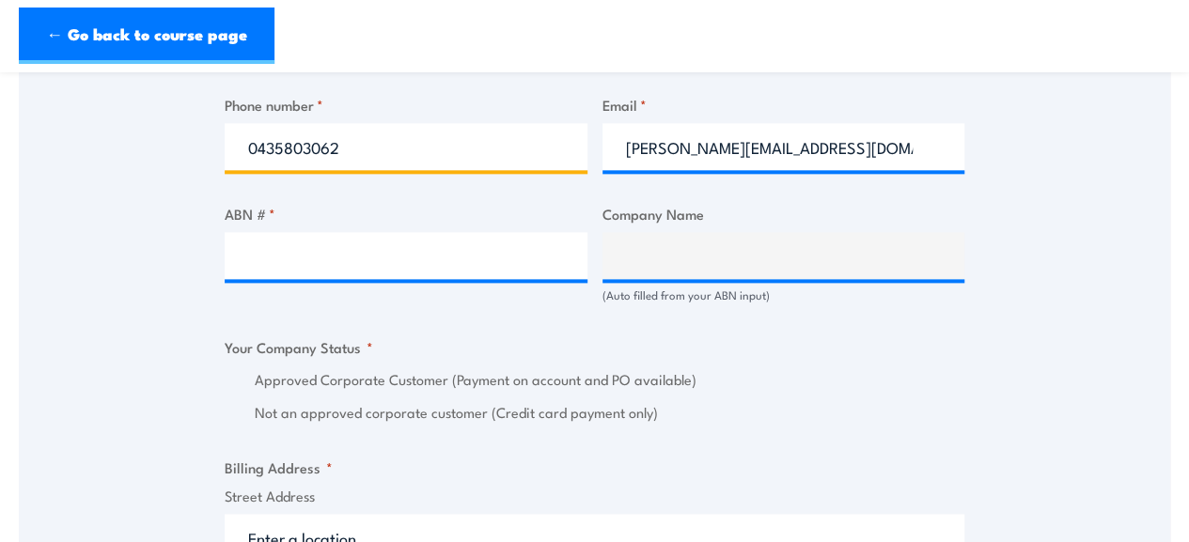
scroll to position [1108, 0]
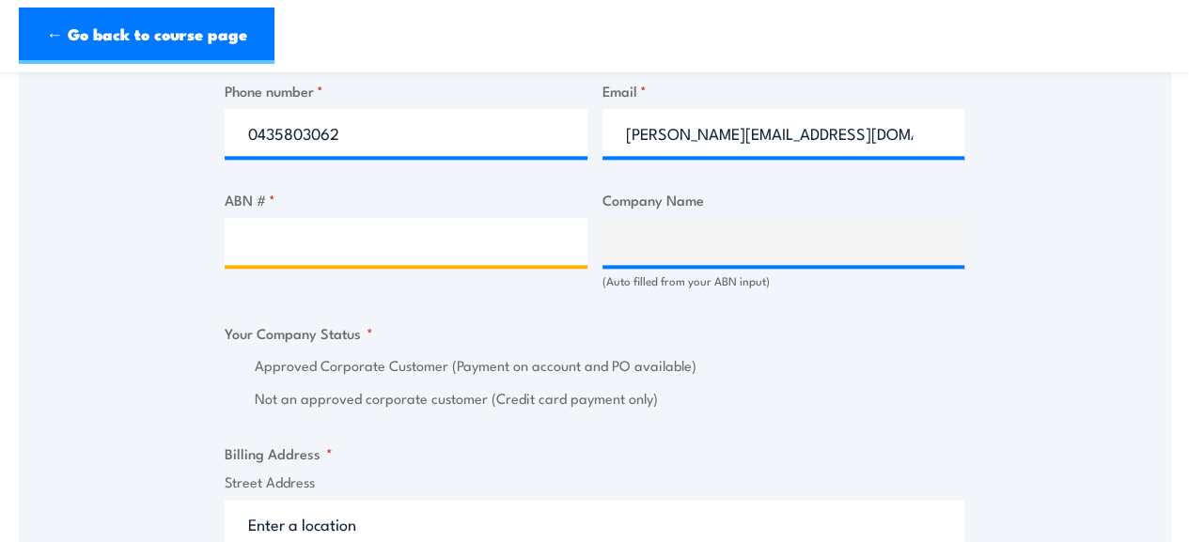
click at [417, 218] on input "ABN # *" at bounding box center [406, 241] width 363 height 47
paste input "33 069 720 243"
type input "33 069 720 243"
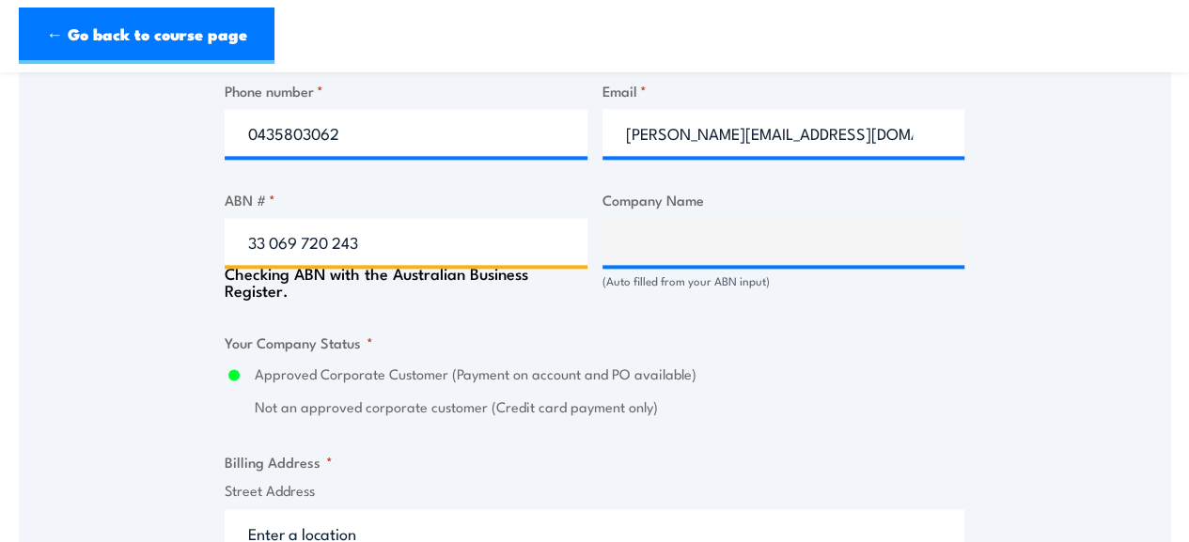
type input "JETSTAR AIRWAYS PTY LIMITED"
radio input "true"
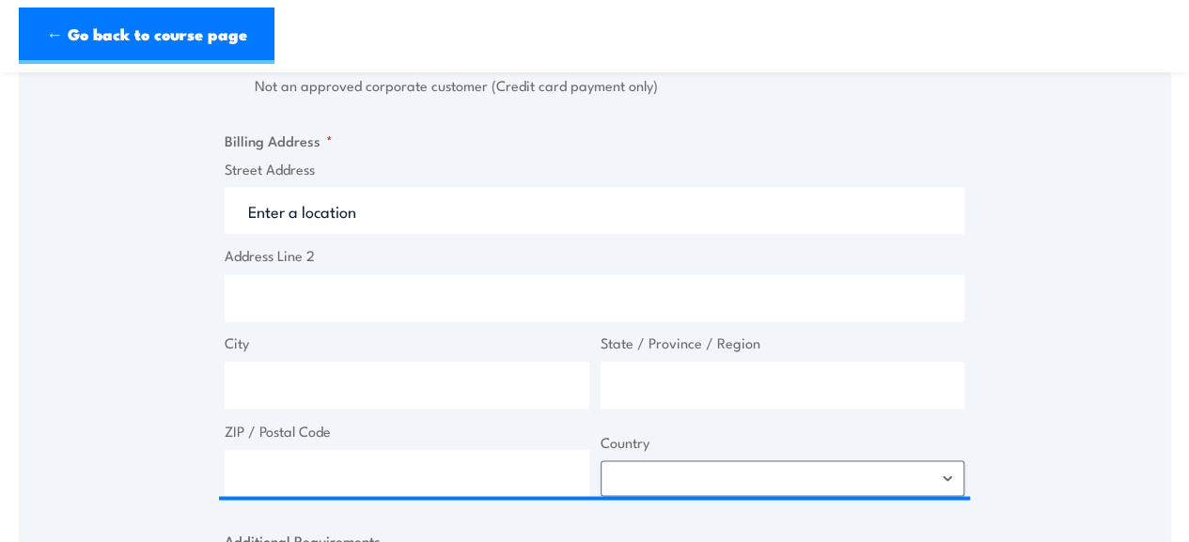
scroll to position [1425, 0]
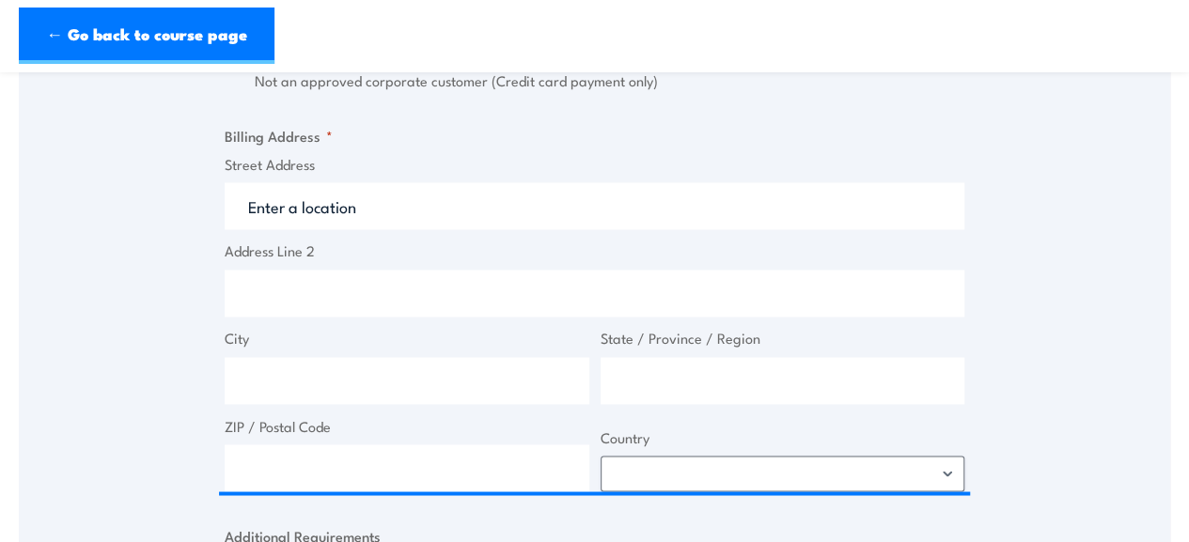
type input "33 069 720 243"
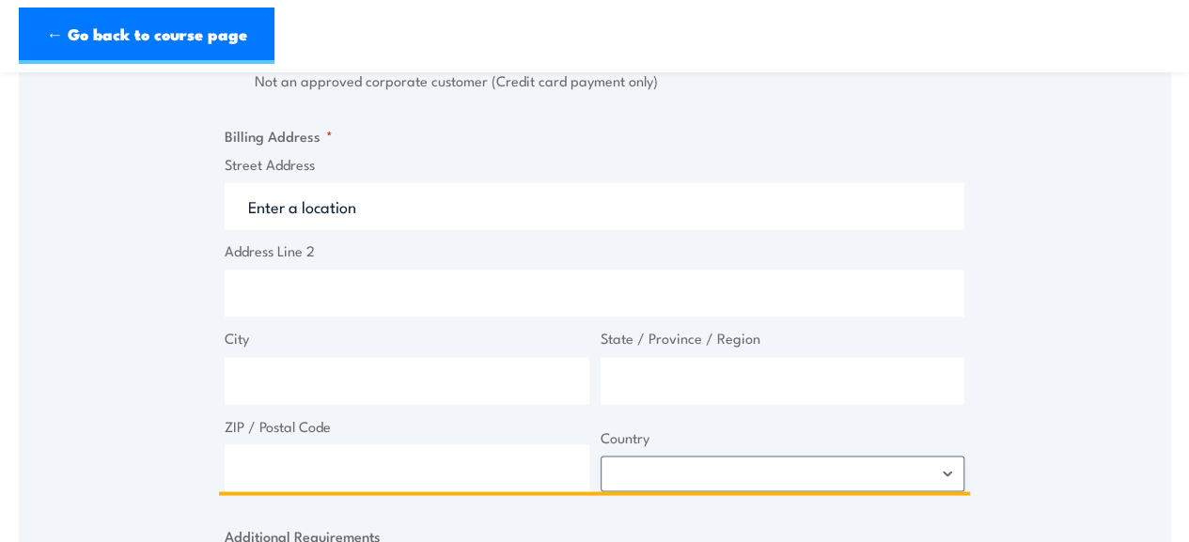
click at [350, 182] on input "Street Address" at bounding box center [594, 205] width 739 height 47
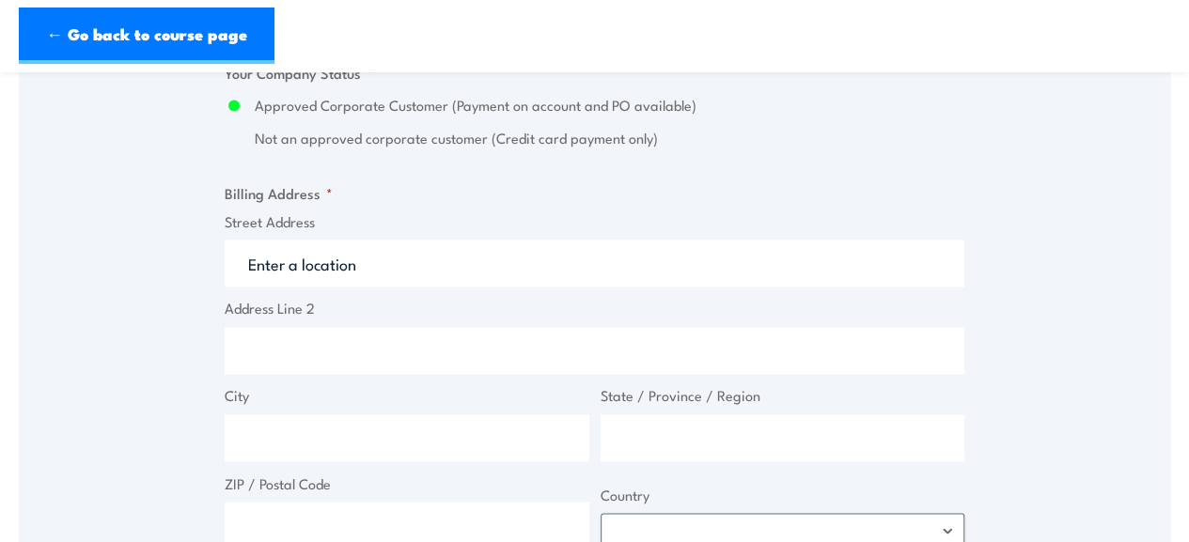
scroll to position [1406, 0]
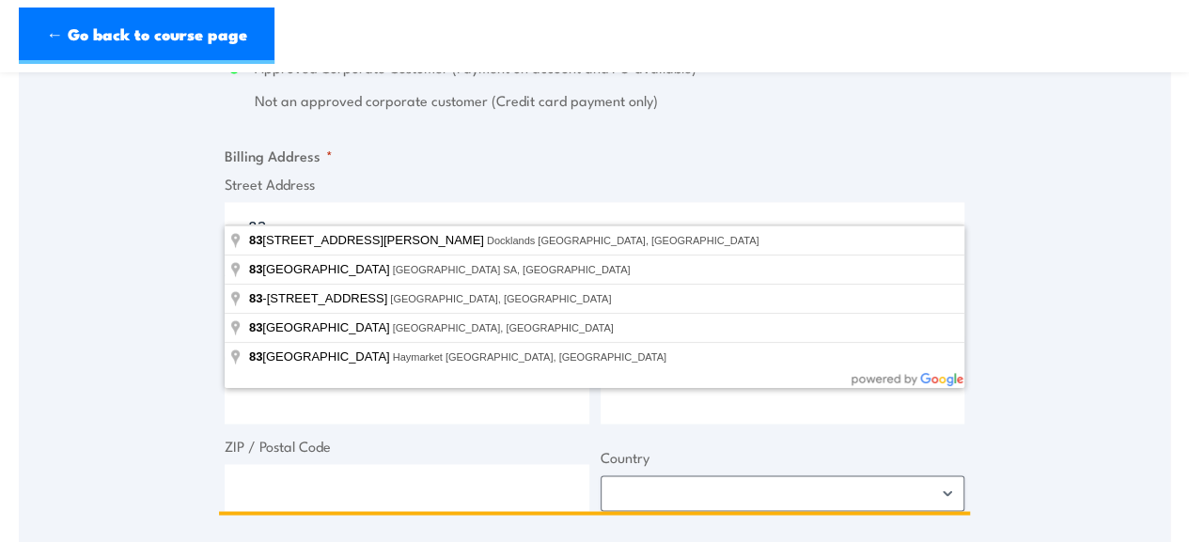
type input "[STREET_ADDRESS]"
type input "[GEOGRAPHIC_DATA]"
type input "Victoria"
type input "3045"
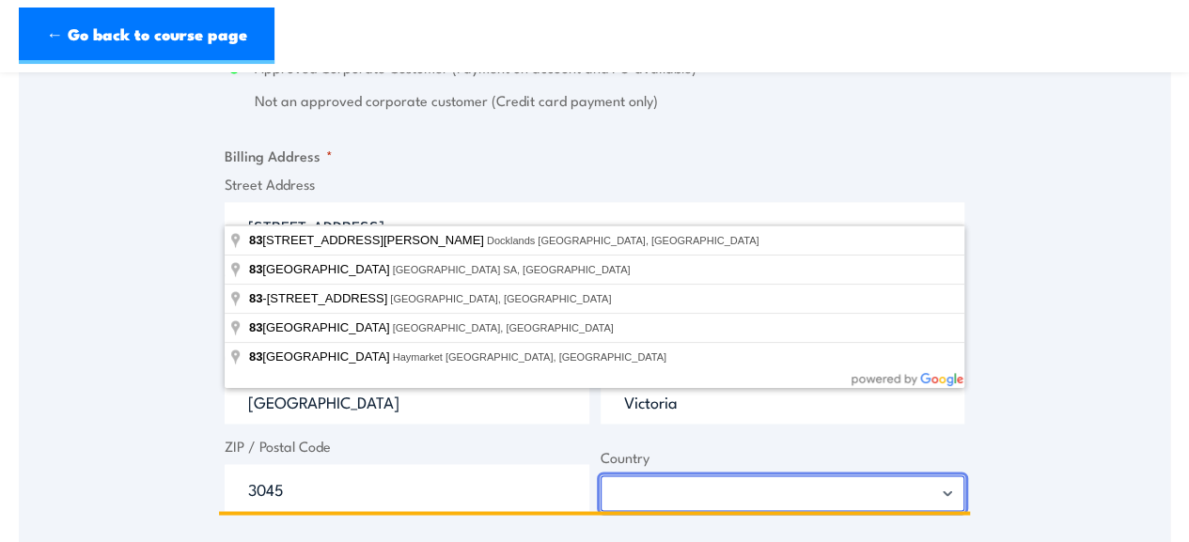
select select "[GEOGRAPHIC_DATA]"
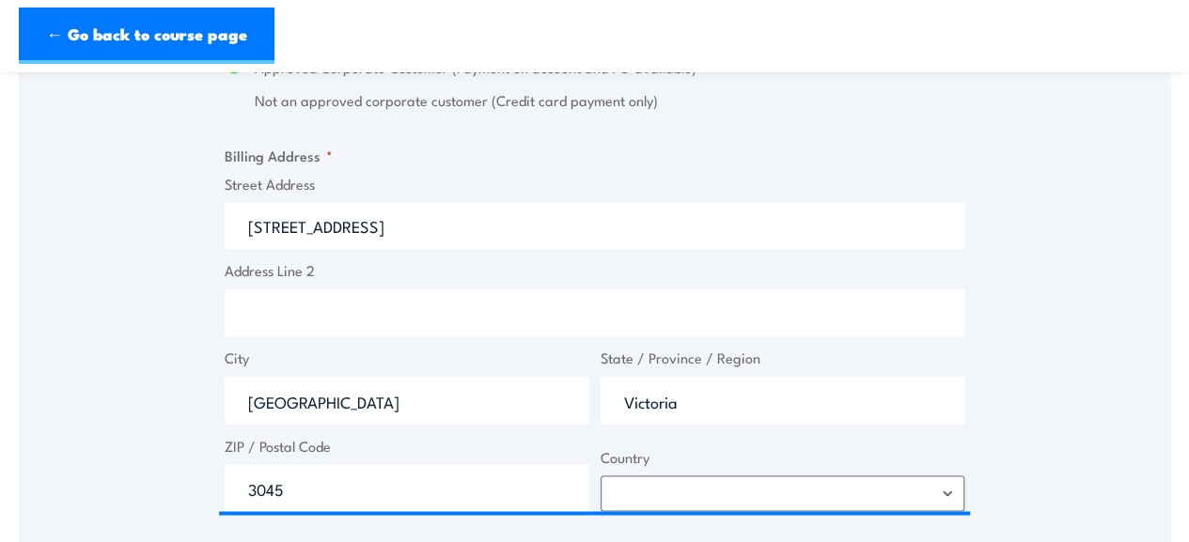
click at [994, 314] on div "Speak to a specialist CALL [PHONE_NUMBER] CALL [PHONE_NUMBER] " * " indicates r…" at bounding box center [594, 288] width 1151 height 2690
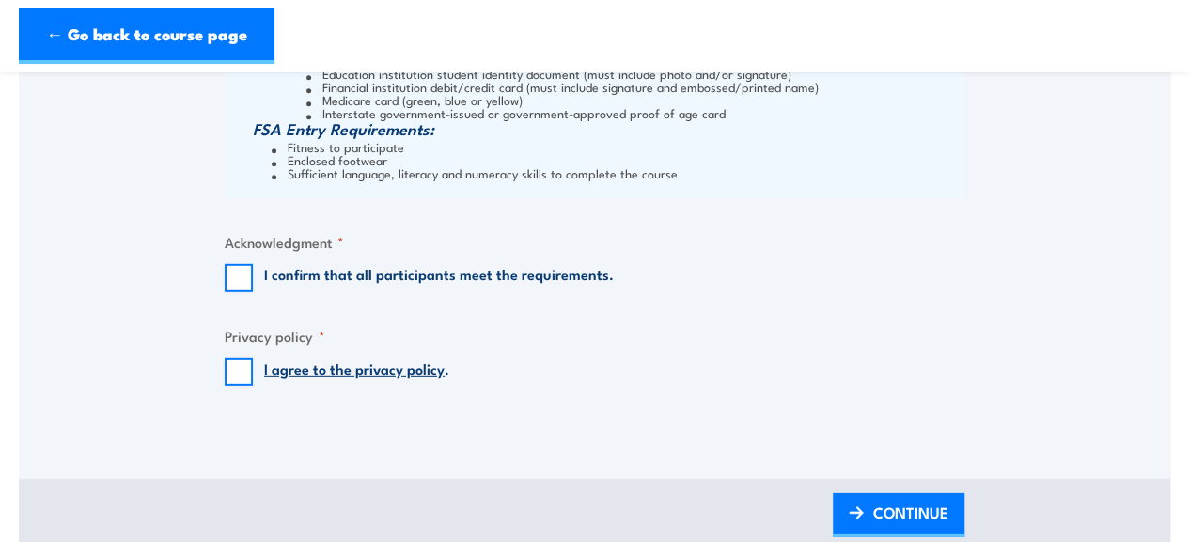
scroll to position [2569, 0]
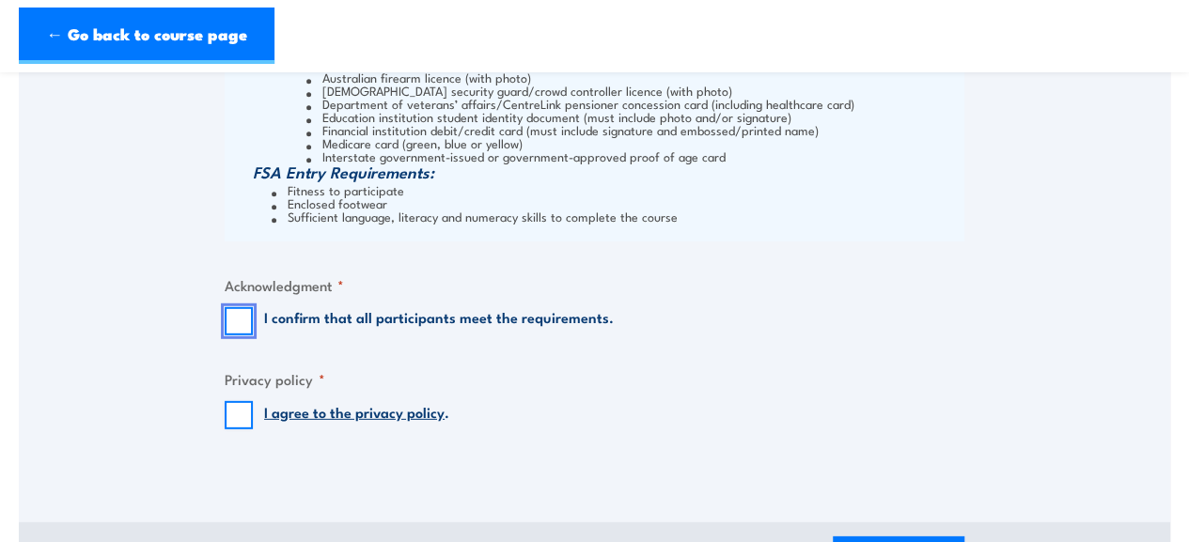
click at [241, 307] on input "I confirm that all participants meet the requirements." at bounding box center [239, 321] width 28 height 28
checkbox input "true"
click at [237, 401] on input "I agree to the privacy policy ." at bounding box center [239, 415] width 28 height 28
checkbox input "true"
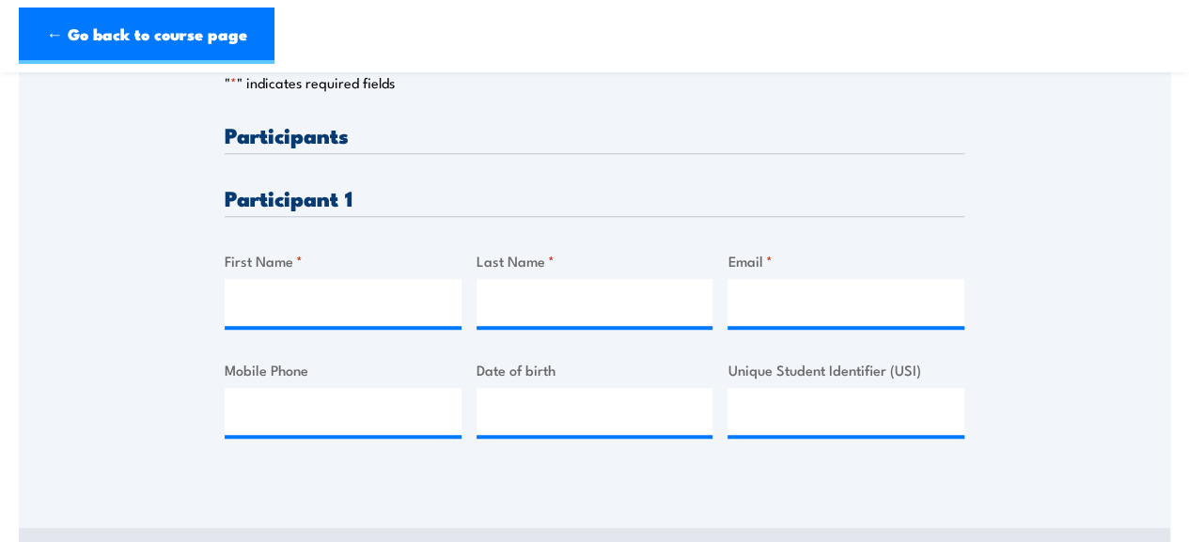
scroll to position [492, 0]
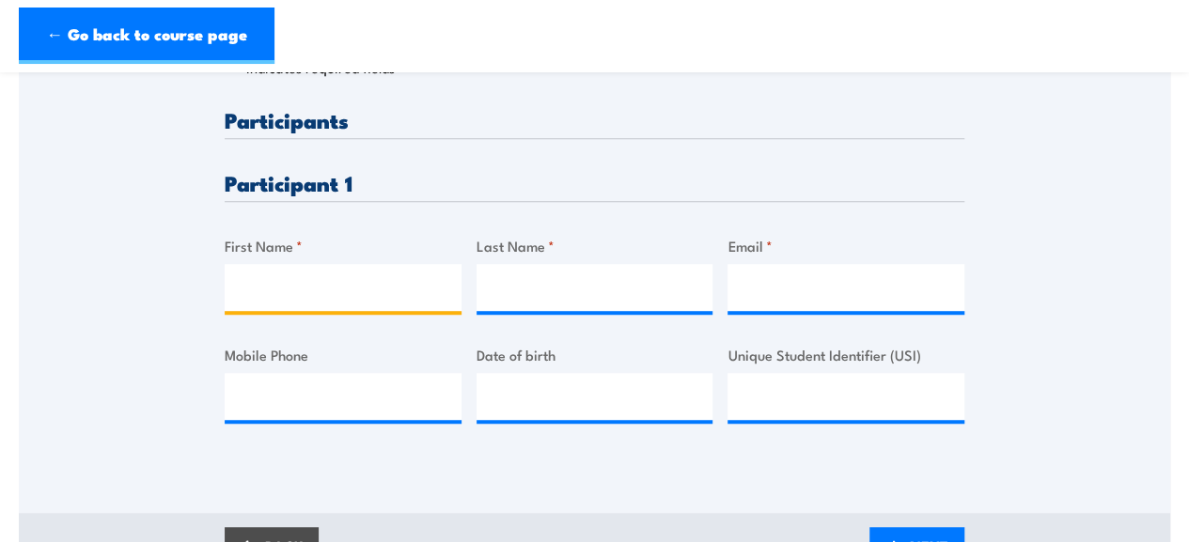
click at [327, 264] on input "First Name *" at bounding box center [343, 287] width 237 height 47
type input "Gladstone"
type input "Mutsimba"
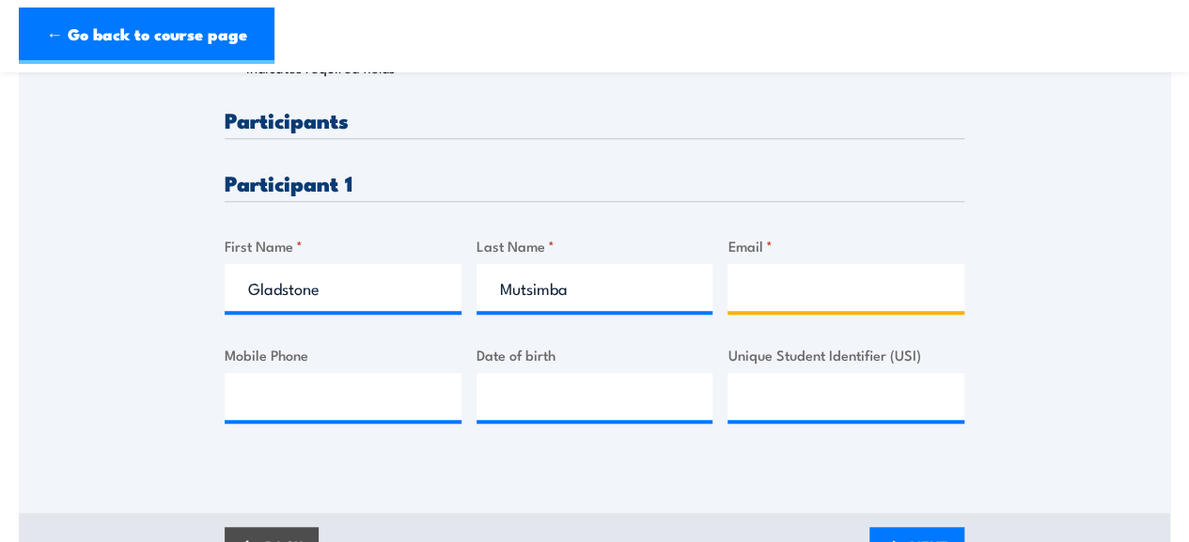
type input "[EMAIL_ADDRESS][DOMAIN_NAME]"
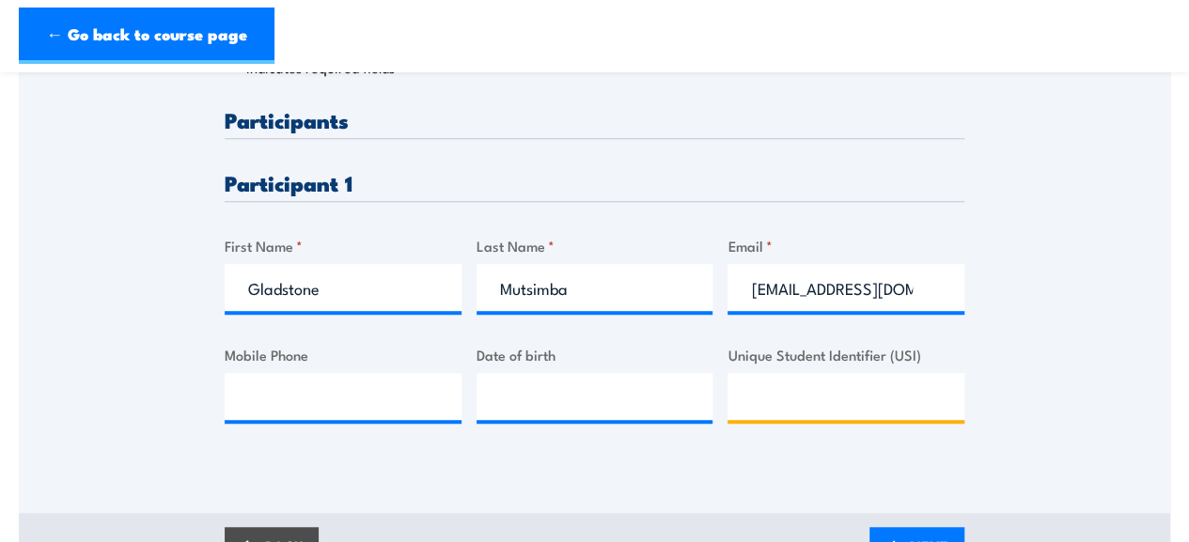
click at [777, 382] on input "Unique Student Identifier (USI)" at bounding box center [845, 396] width 237 height 47
type input "BZU74CC7LB"
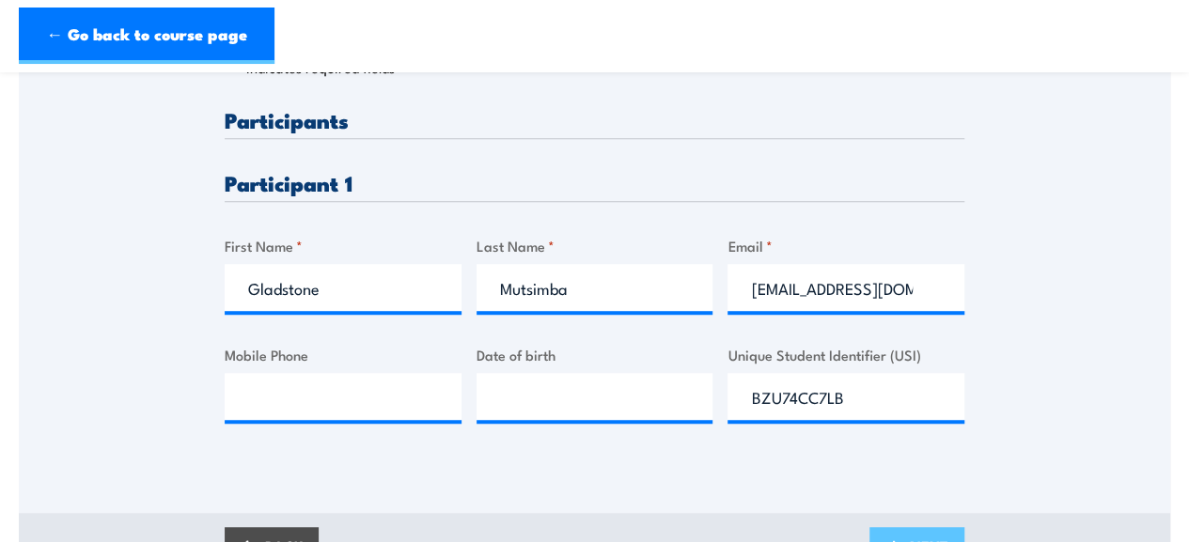
click at [932, 521] on span "NEXT" at bounding box center [929, 546] width 39 height 50
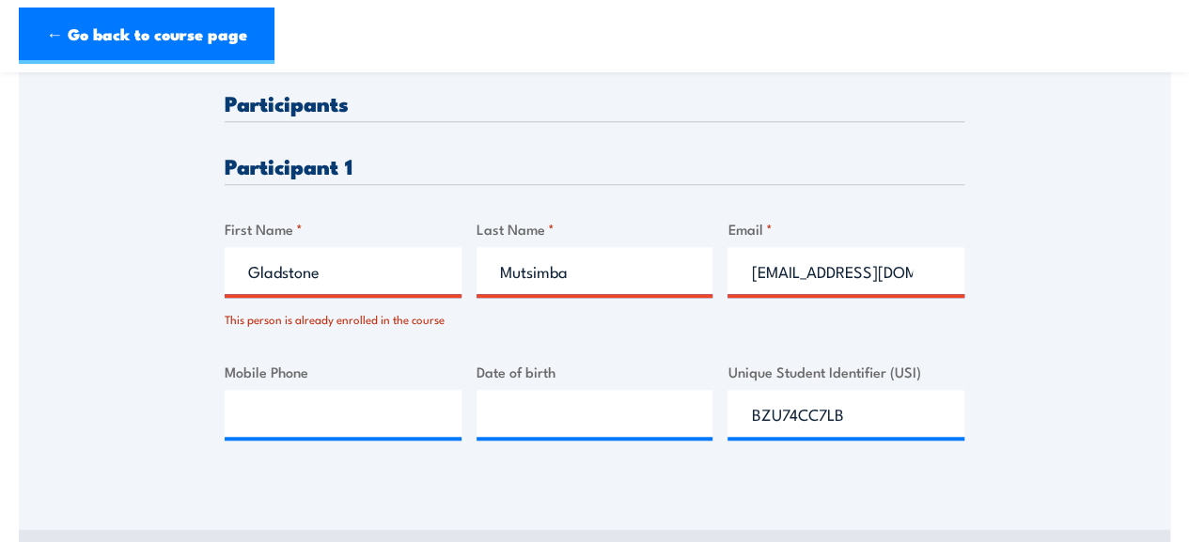
scroll to position [583, 0]
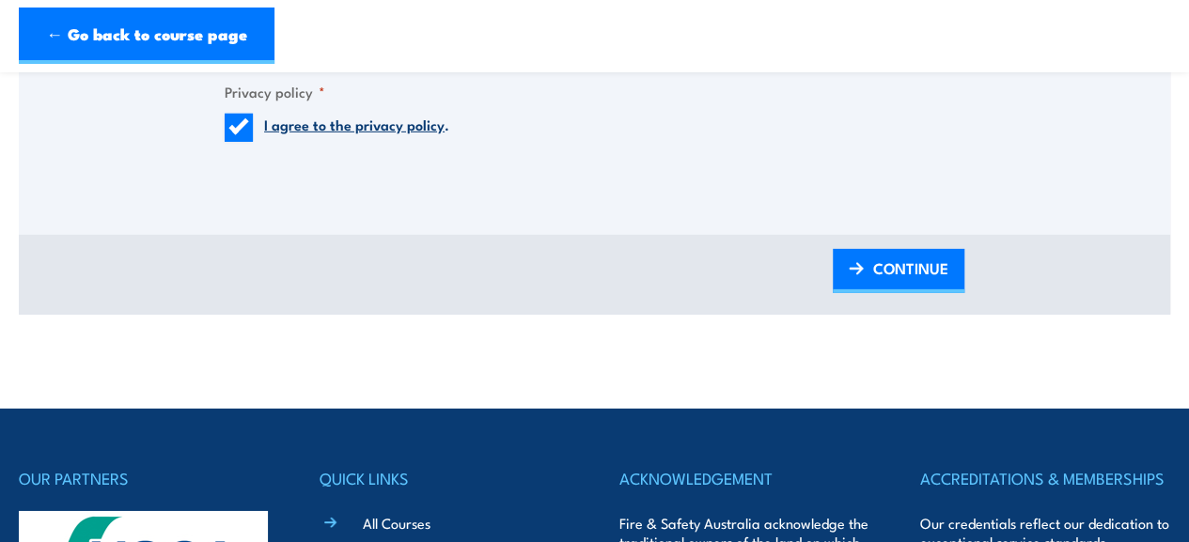
scroll to position [2851, 0]
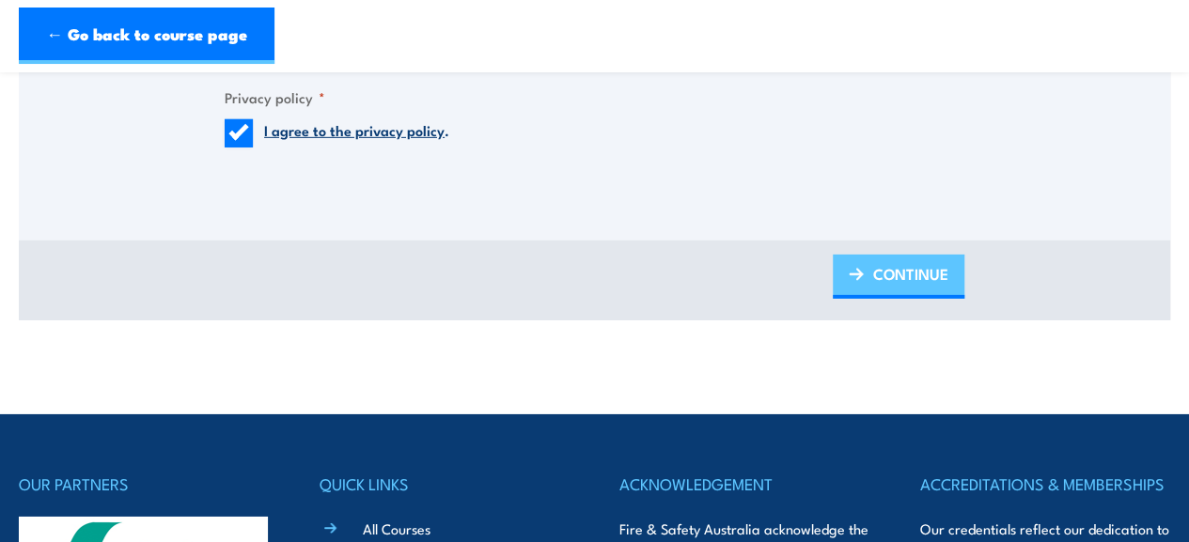
click at [898, 259] on span "CONTINUE" at bounding box center [910, 274] width 75 height 50
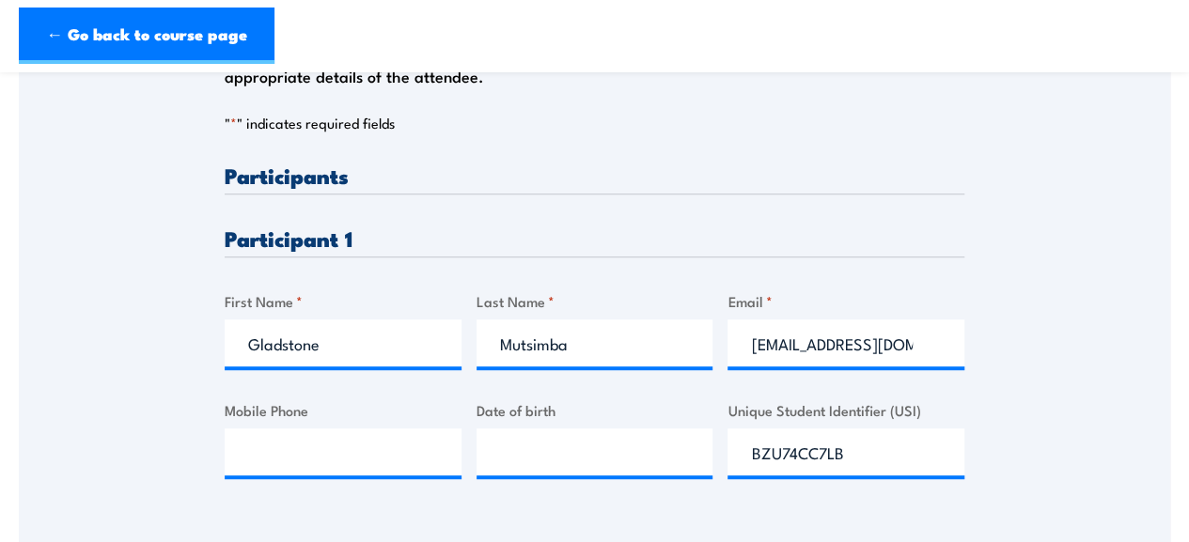
scroll to position [442, 0]
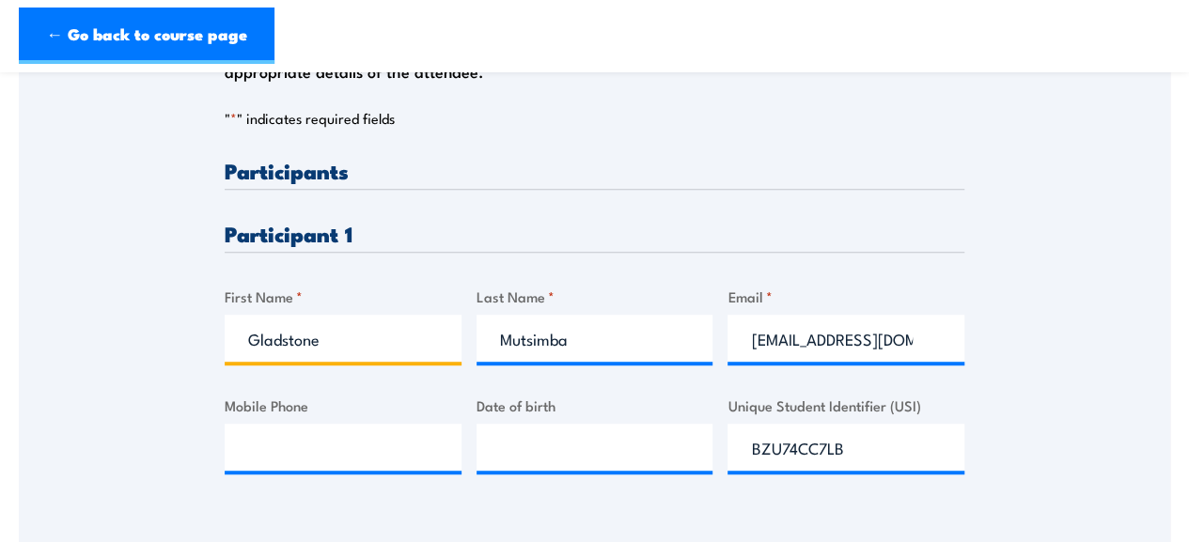
drag, startPoint x: 389, startPoint y: 322, endPoint x: 0, endPoint y: 328, distance: 389.0
click at [0, 328] on section "QLD Health & Safety Representative Refresher Training [DATE] 08:00 1 Total: $395" at bounding box center [594, 147] width 1189 height 991
drag, startPoint x: 588, startPoint y: 318, endPoint x: 317, endPoint y: 337, distance: 272.3
click at [317, 337] on div "Please provide names and contact details for each of the participants below. No…" at bounding box center [594, 332] width 739 height 344
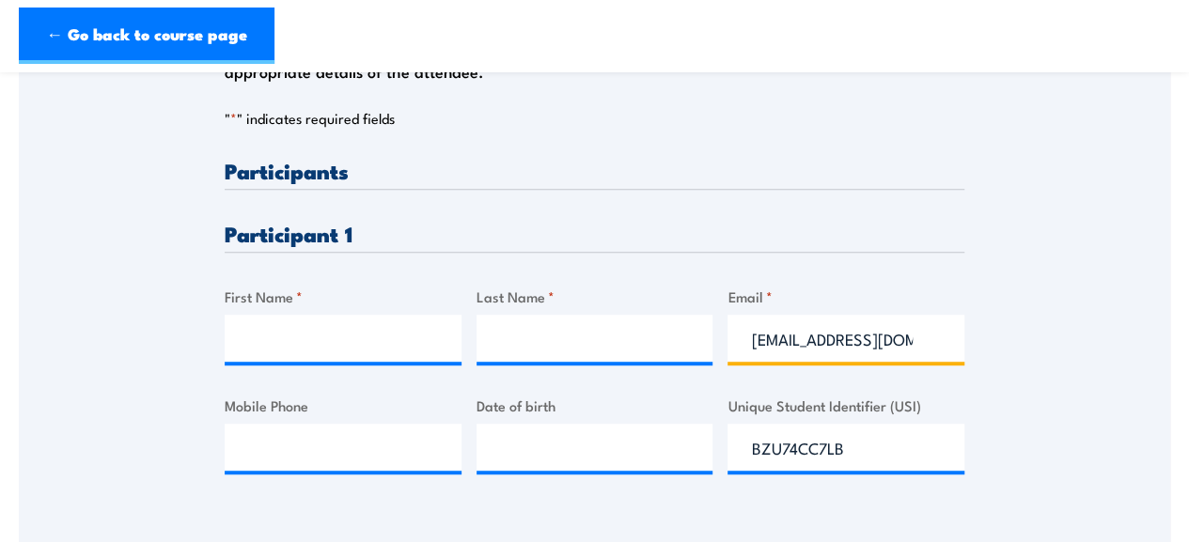
scroll to position [0, 71]
drag, startPoint x: 752, startPoint y: 317, endPoint x: 1202, endPoint y: 319, distance: 450.1
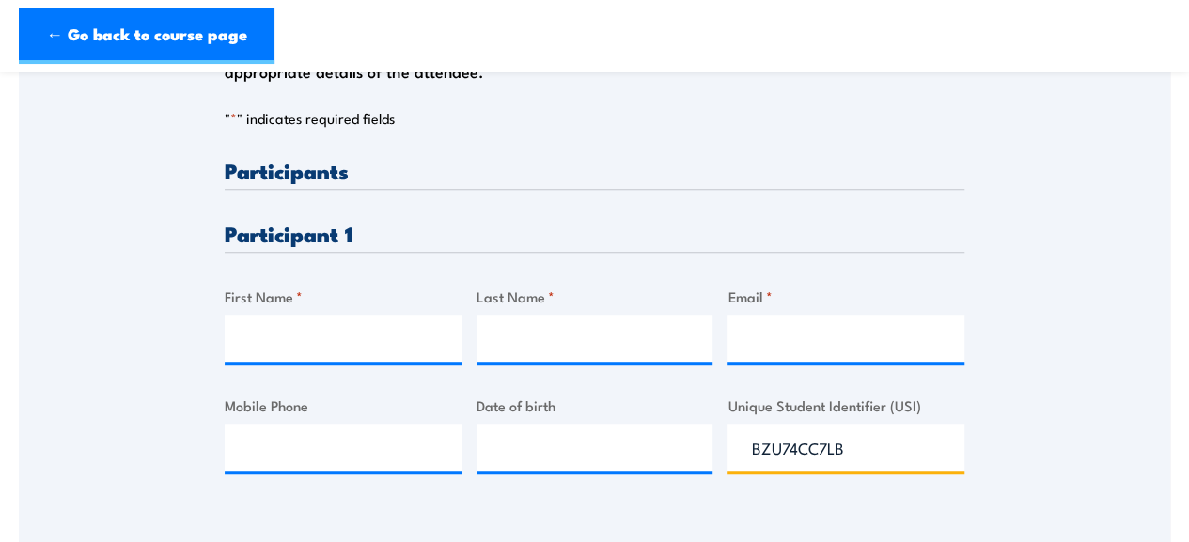
drag, startPoint x: 885, startPoint y: 424, endPoint x: 598, endPoint y: 421, distance: 287.5
click at [598, 421] on div "Please provide names and contact details for each of the participants below. No…" at bounding box center [594, 332] width 739 height 344
paste input "6Q8AKA36JW"
type input "6Q8AKA36JW"
click at [745, 321] on input "Email *" at bounding box center [845, 338] width 237 height 47
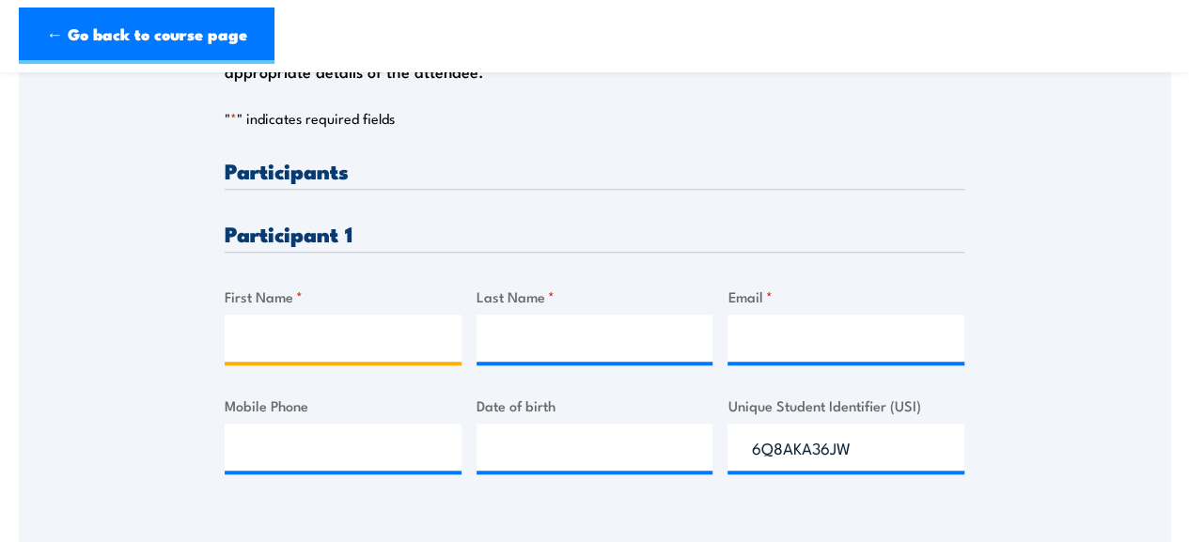
click at [380, 315] on input "First Name *" at bounding box center [343, 338] width 237 height 47
type input "[PERSON_NAME]"
click at [552, 326] on input "Last Name *" at bounding box center [594, 338] width 237 height 47
click at [148, 310] on div "Please provide names and contact details for each of the participants below. No…" at bounding box center [594, 209] width 1151 height 604
click at [573, 324] on input "Last Name *" at bounding box center [594, 338] width 237 height 47
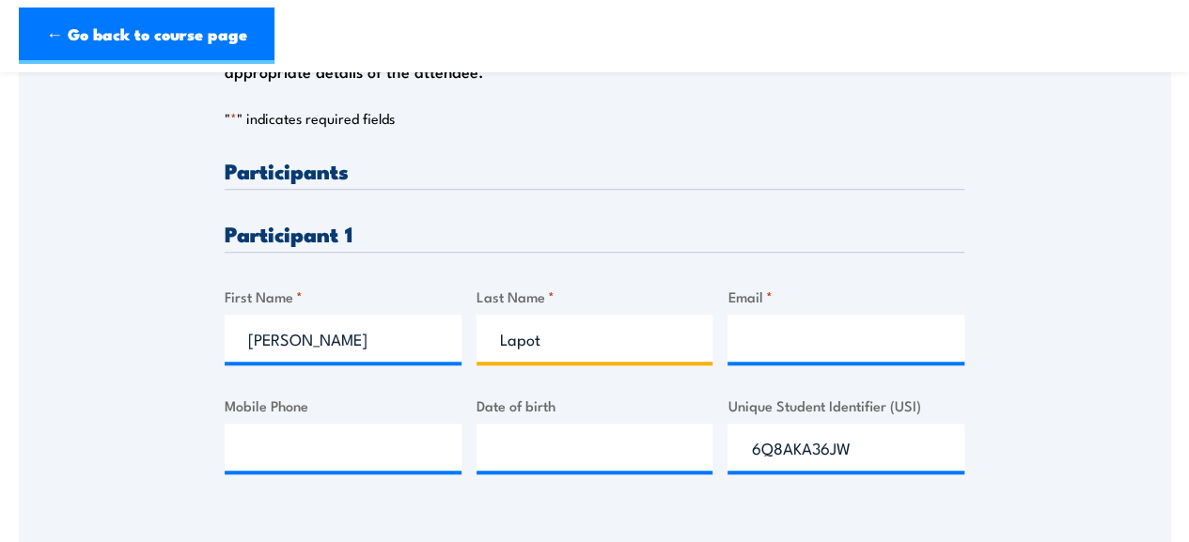
type input "Lapot"
click at [754, 315] on input "Email *" at bounding box center [845, 338] width 237 height 47
paste input "[PERSON_NAME][EMAIL_ADDRESS][DOMAIN_NAME]"
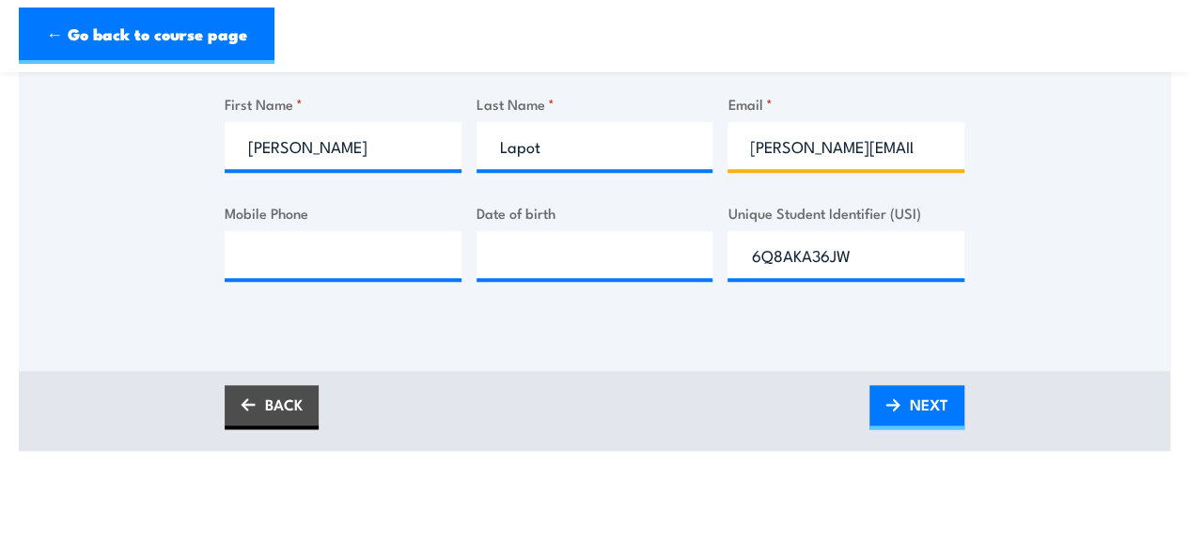
scroll to position [630, 0]
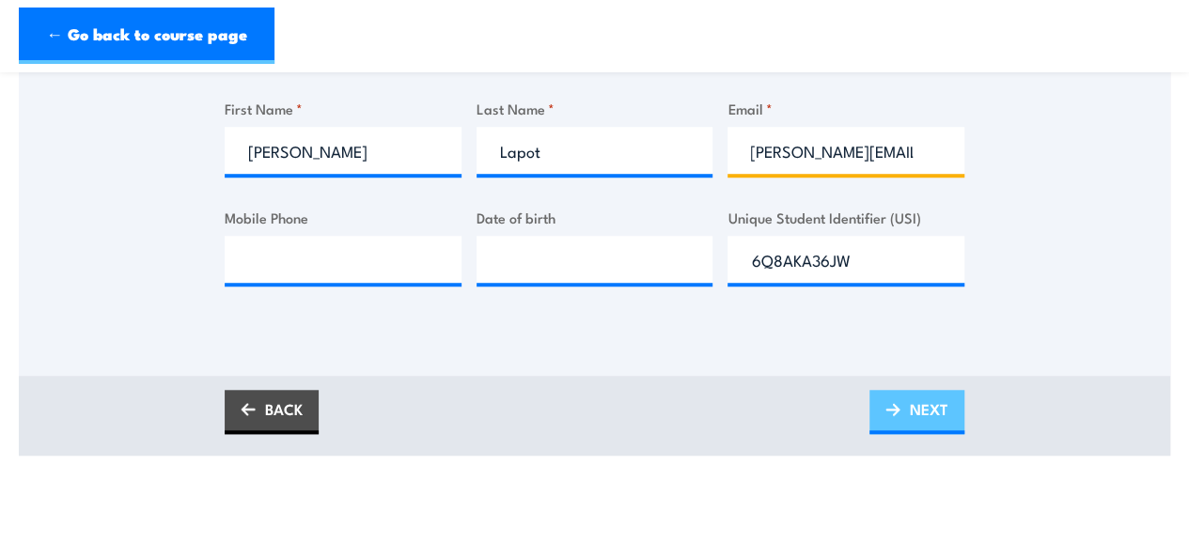
type input "[PERSON_NAME][EMAIL_ADDRESS][DOMAIN_NAME]"
click at [910, 390] on span "NEXT" at bounding box center [929, 409] width 39 height 50
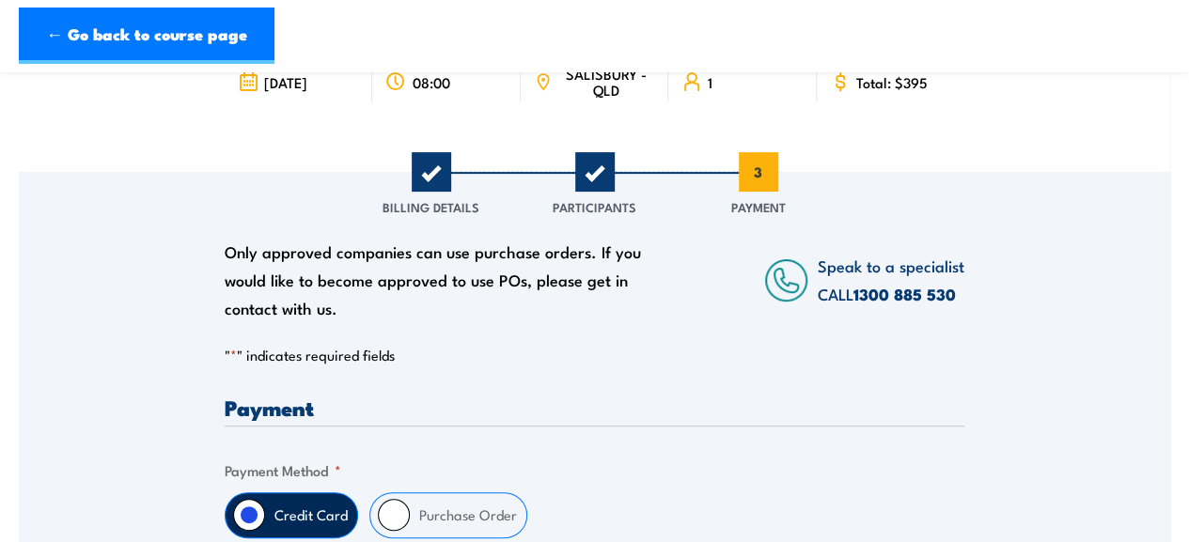
scroll to position [179, 0]
